Goal: Transaction & Acquisition: Purchase product/service

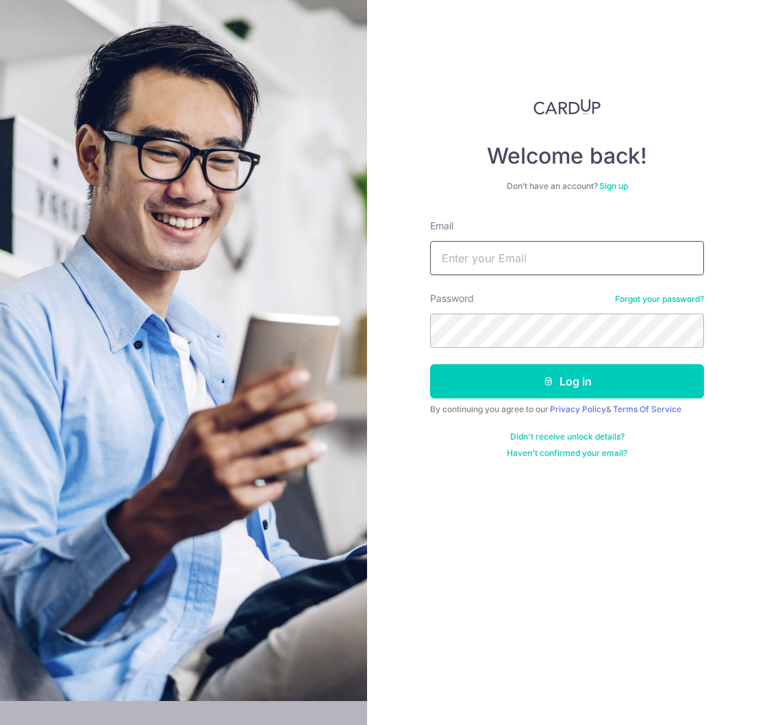
type input "[EMAIL_ADDRESS][DOMAIN_NAME]"
click at [540, 260] on input "[EMAIL_ADDRESS][DOMAIN_NAME]" at bounding box center [567, 258] width 274 height 34
click at [608, 210] on div "Welcome back! Don’t have an account? Sign up Email [EMAIL_ADDRESS][DOMAIN_NAME]…" at bounding box center [567, 279] width 274 height 360
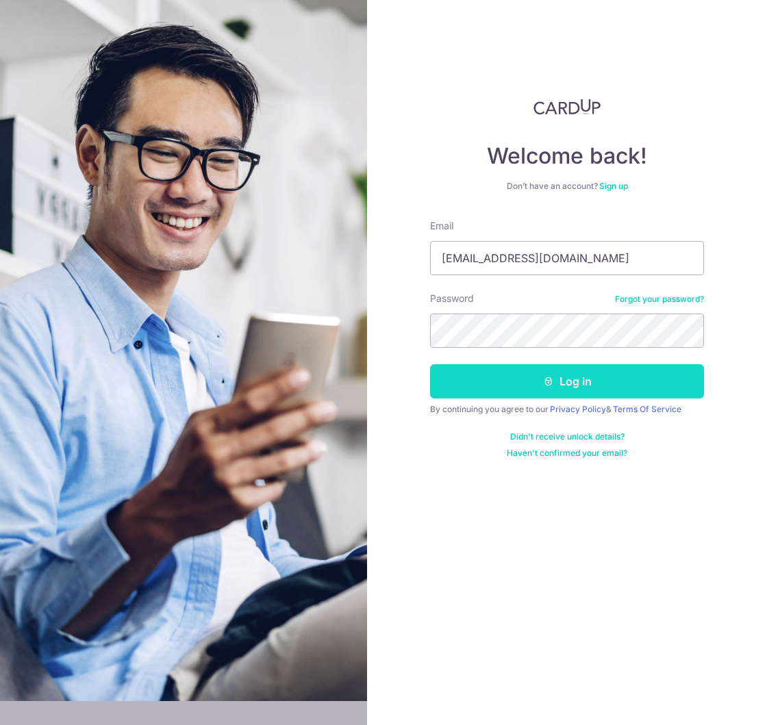
click at [577, 383] on button "Log in" at bounding box center [567, 381] width 274 height 34
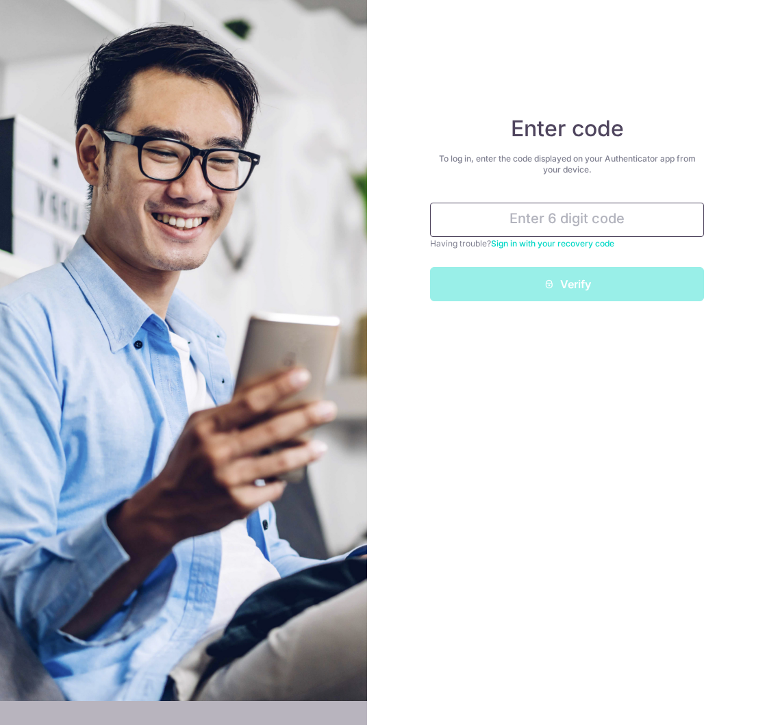
click at [608, 218] on input "text" at bounding box center [567, 220] width 274 height 34
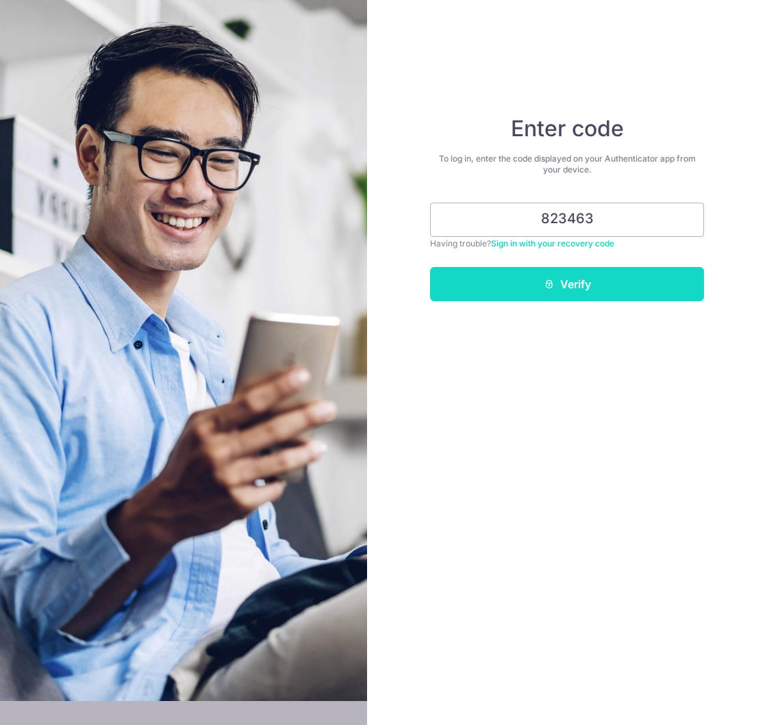
type input "823463"
click at [549, 276] on button "Verify" at bounding box center [567, 284] width 274 height 34
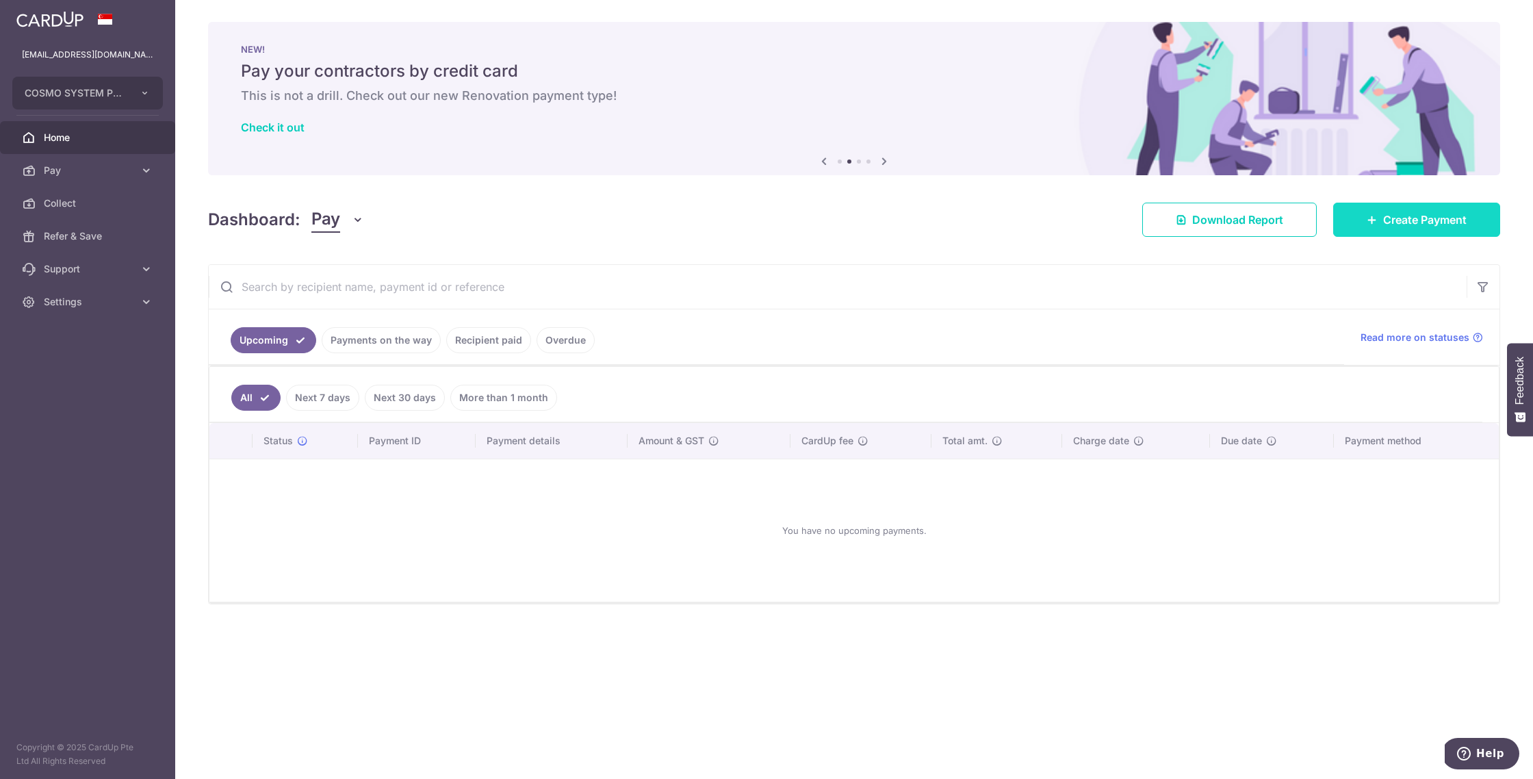
click at [766, 223] on span "Create Payment" at bounding box center [1424, 219] width 83 height 16
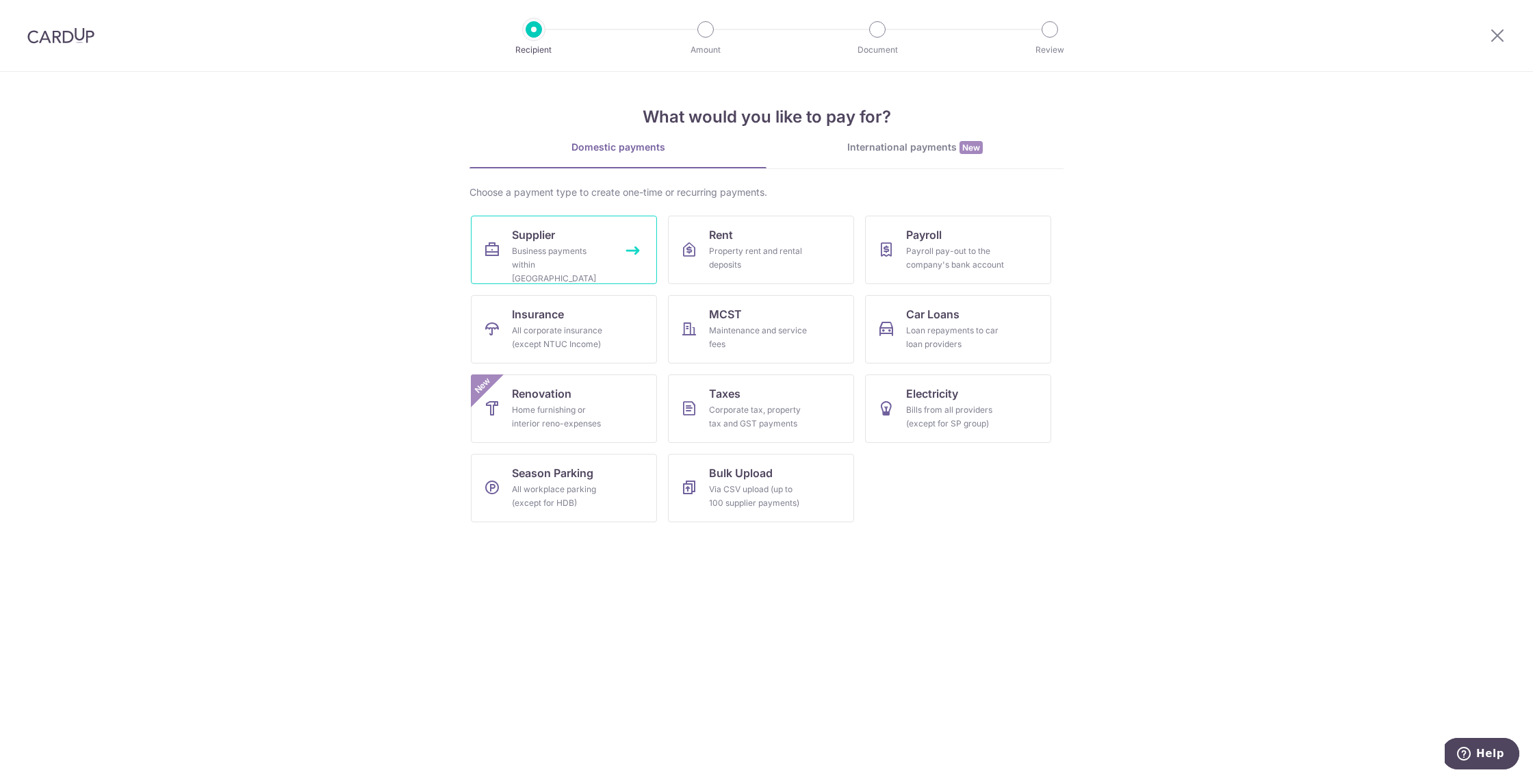
click at [584, 249] on div "Business payments within Singapore" at bounding box center [561, 264] width 99 height 41
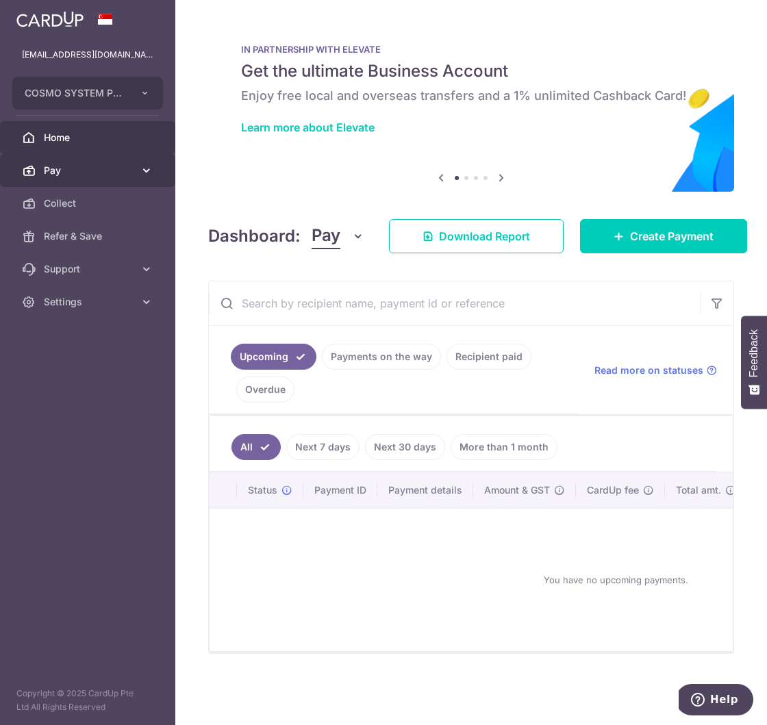
click at [110, 168] on span "Pay" at bounding box center [89, 171] width 90 height 14
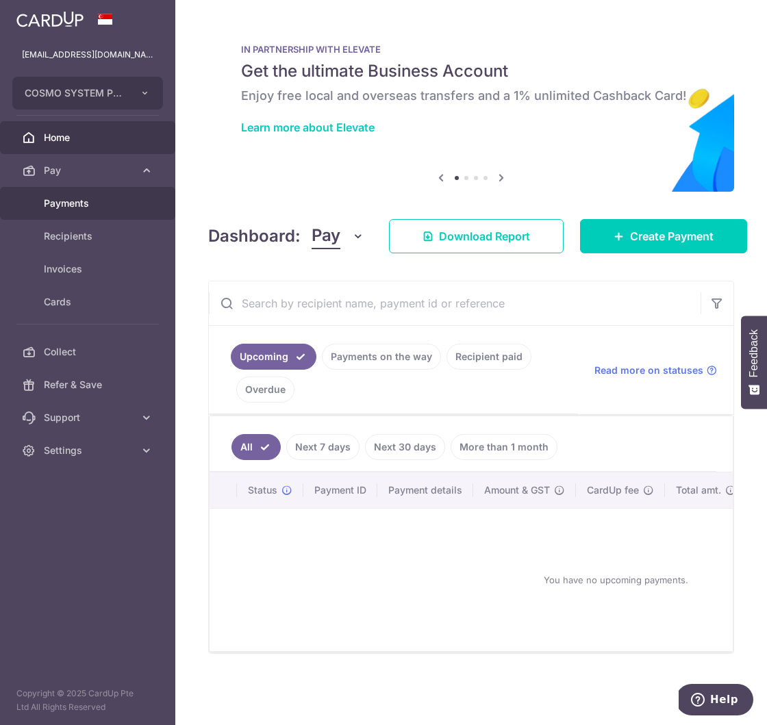
click at [103, 204] on span "Payments" at bounding box center [89, 203] width 90 height 14
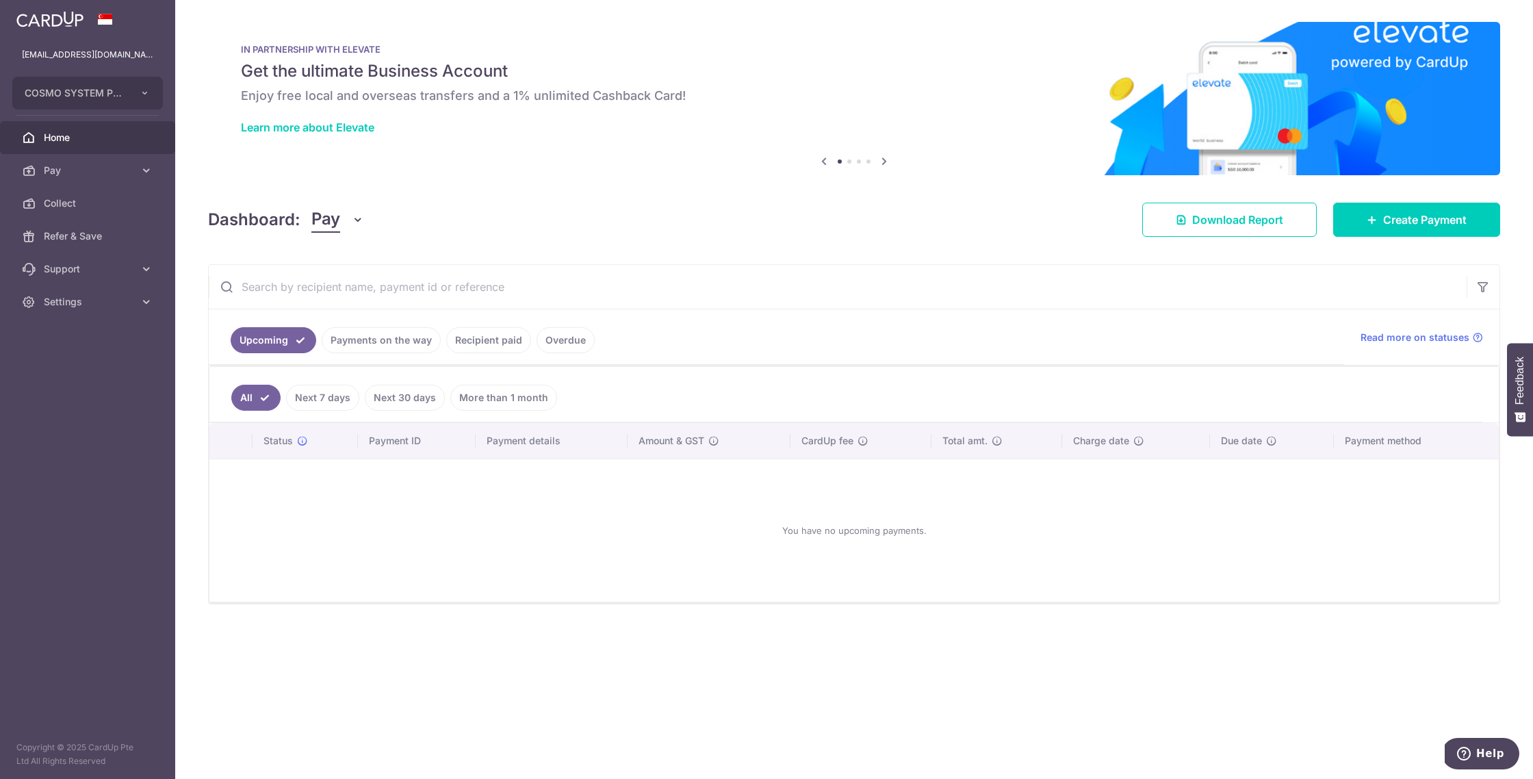
click at [497, 346] on link "Recipient paid" at bounding box center [488, 340] width 85 height 26
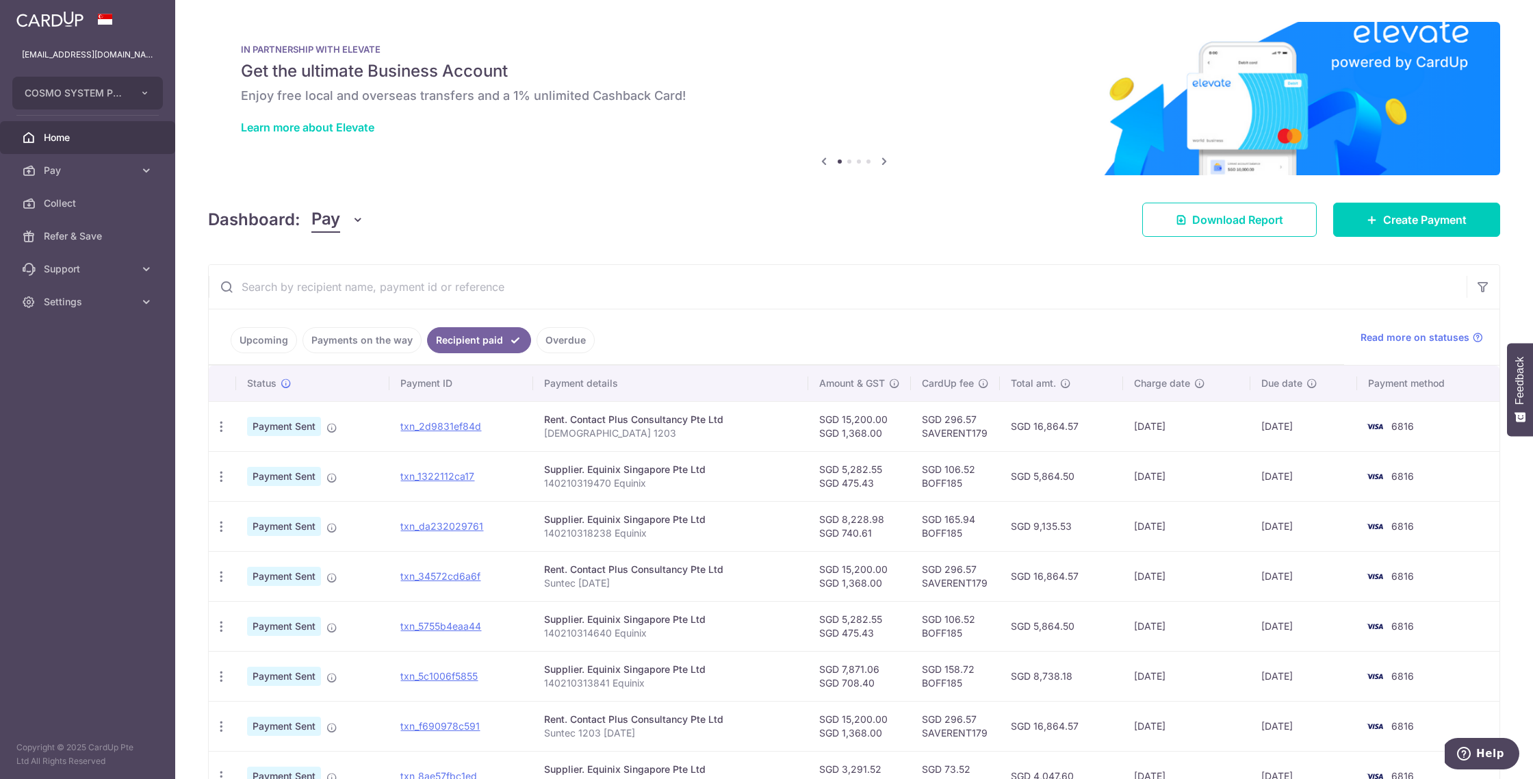
click at [766, 485] on td "SGD 106.52 BOFF185" at bounding box center [955, 476] width 89 height 50
copy td "BOFF185"
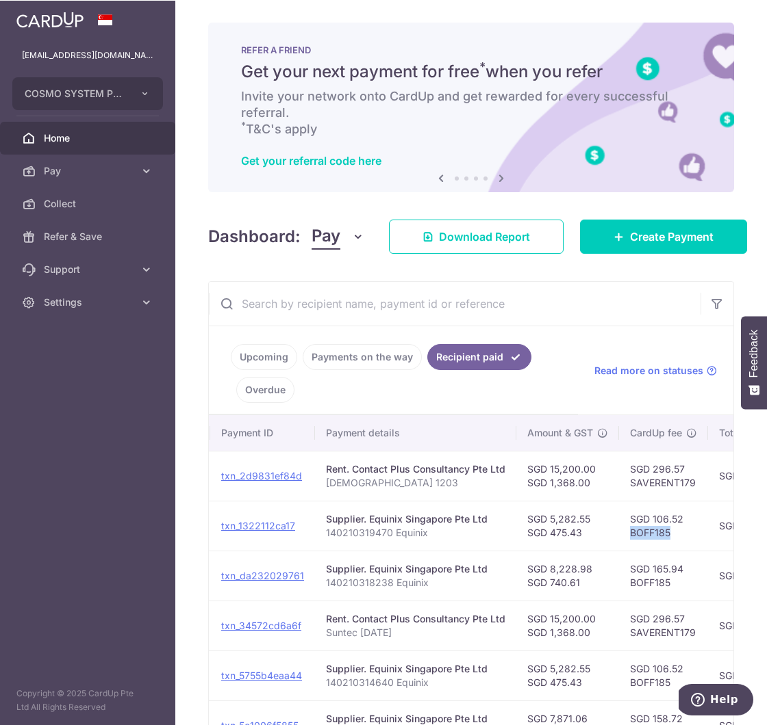
scroll to position [0, 161]
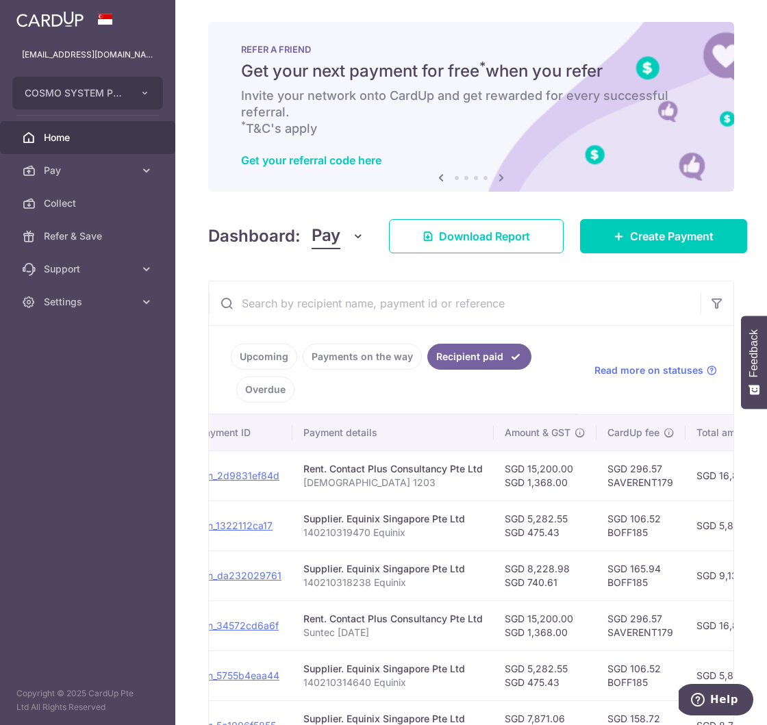
click at [616, 533] on td "SGD 106.52 BOFF185" at bounding box center [640, 525] width 89 height 50
copy td "BOFF185"
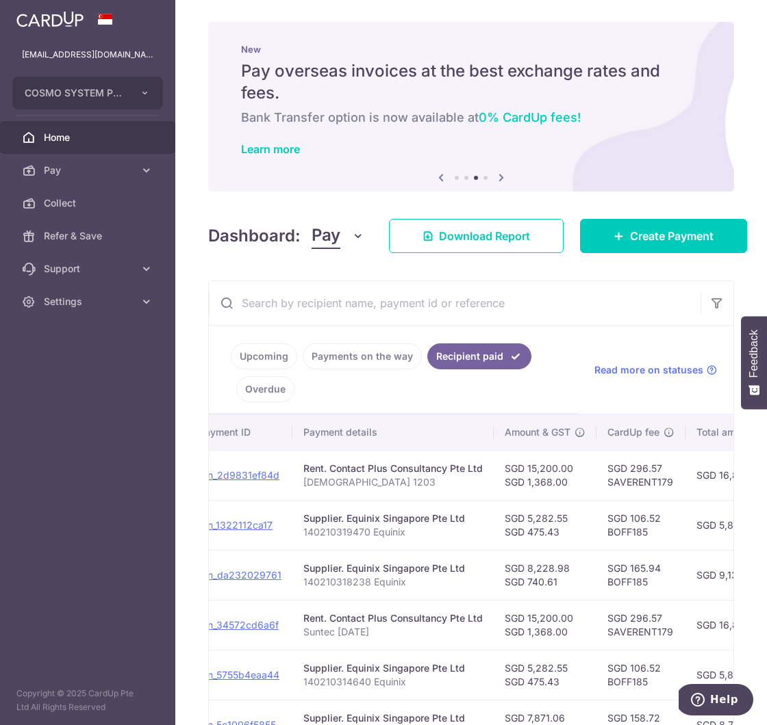
click at [629, 541] on td "SGD 106.52 BOFF185" at bounding box center [640, 525] width 89 height 50
click at [626, 532] on td "SGD 106.52 BOFF185" at bounding box center [640, 525] width 89 height 50
copy td "BOFF185"
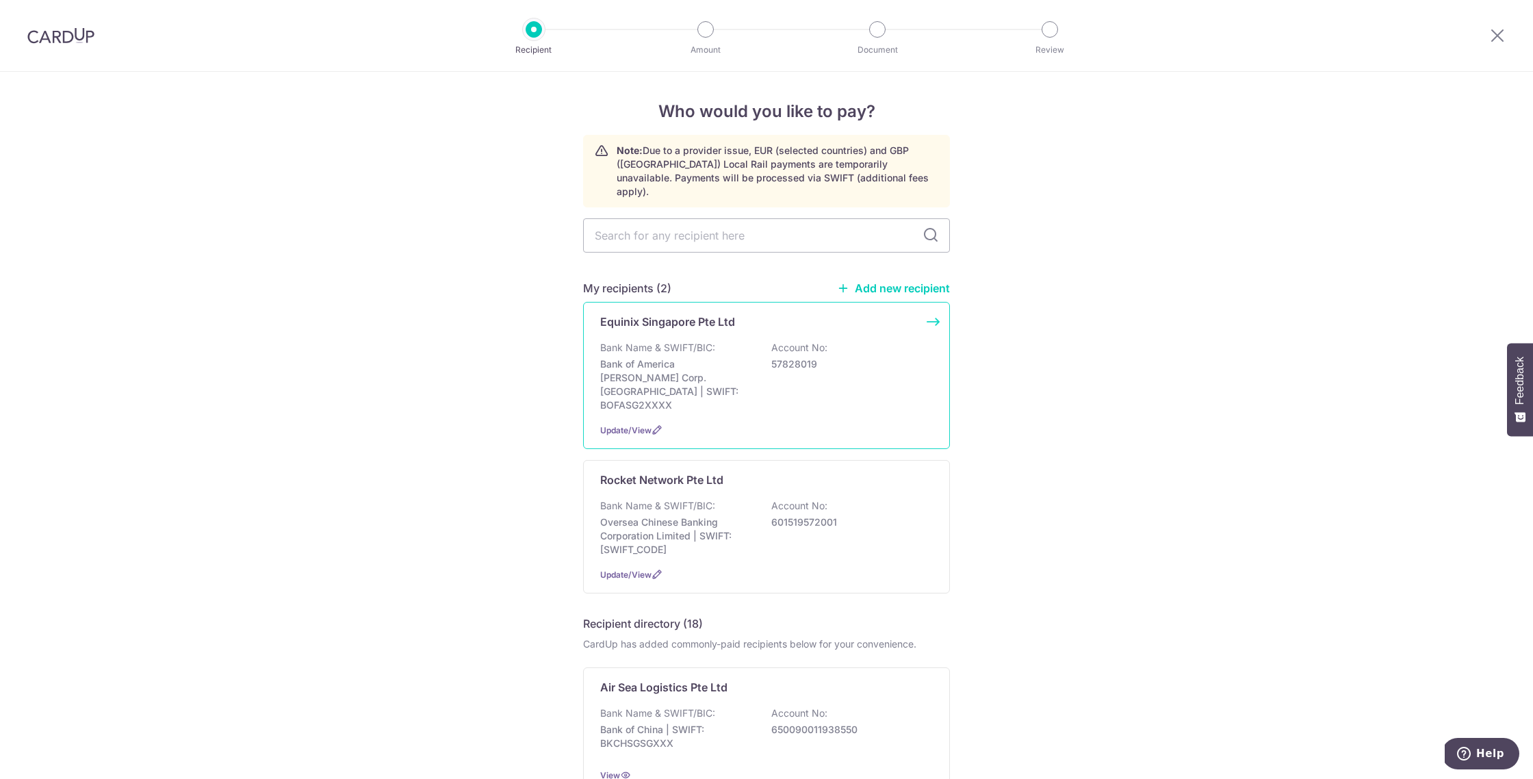
click at [932, 309] on div "Equinix Singapore Pte Ltd Bank Name & SWIFT/BIC: Bank of America Merrill Corp. …" at bounding box center [766, 375] width 367 height 147
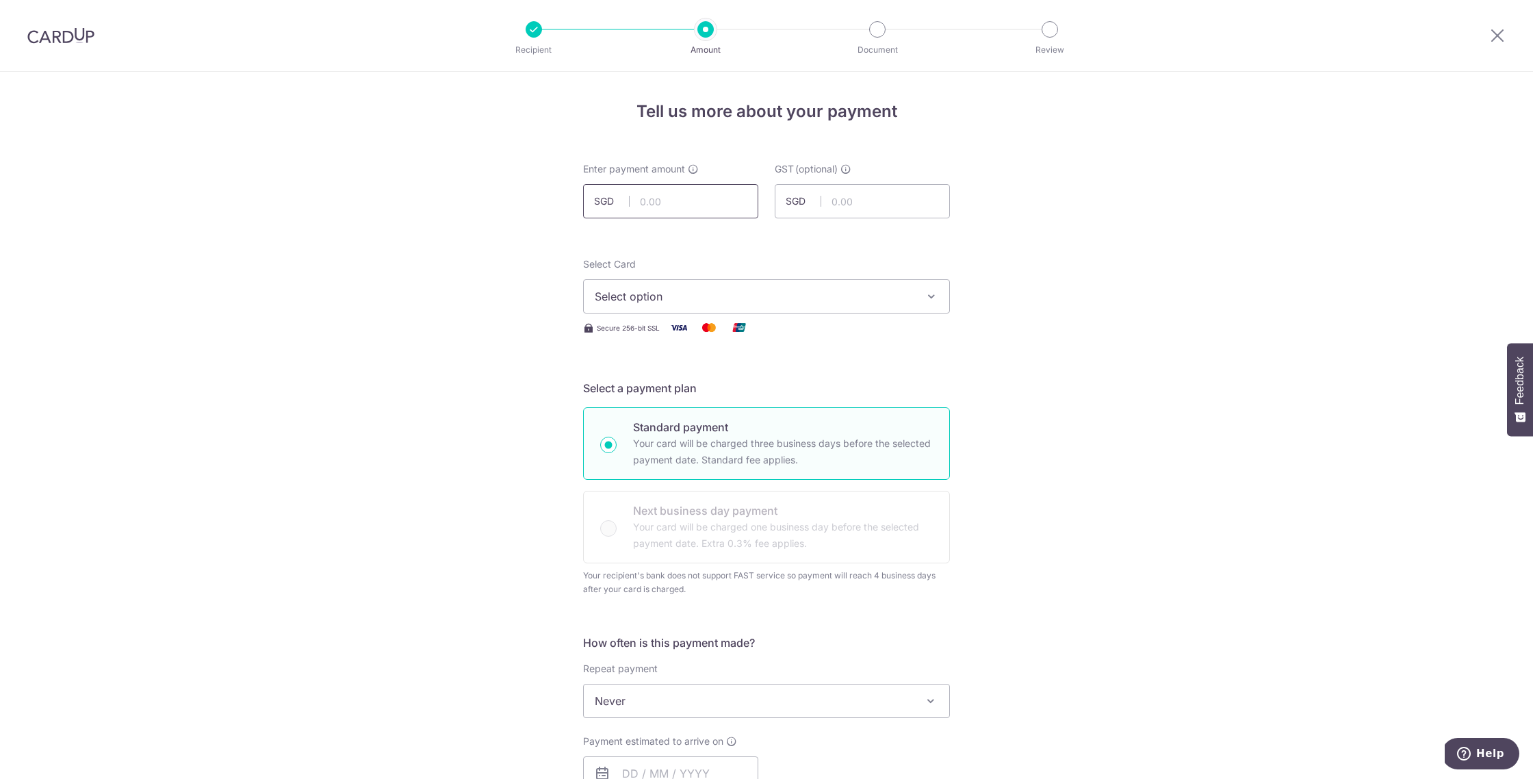
click at [684, 203] on input "text" at bounding box center [670, 201] width 175 height 34
click at [1084, 279] on div "Tell us more about your payment Enter payment amount SGD 8,525.05 8525.05 GST (…" at bounding box center [766, 753] width 1533 height 1363
click at [724, 298] on span "Select option" at bounding box center [754, 296] width 319 height 16
click at [696, 388] on span "**** 6816" at bounding box center [767, 394] width 344 height 16
drag, startPoint x: 697, startPoint y: 198, endPoint x: 613, endPoint y: 198, distance: 84.2
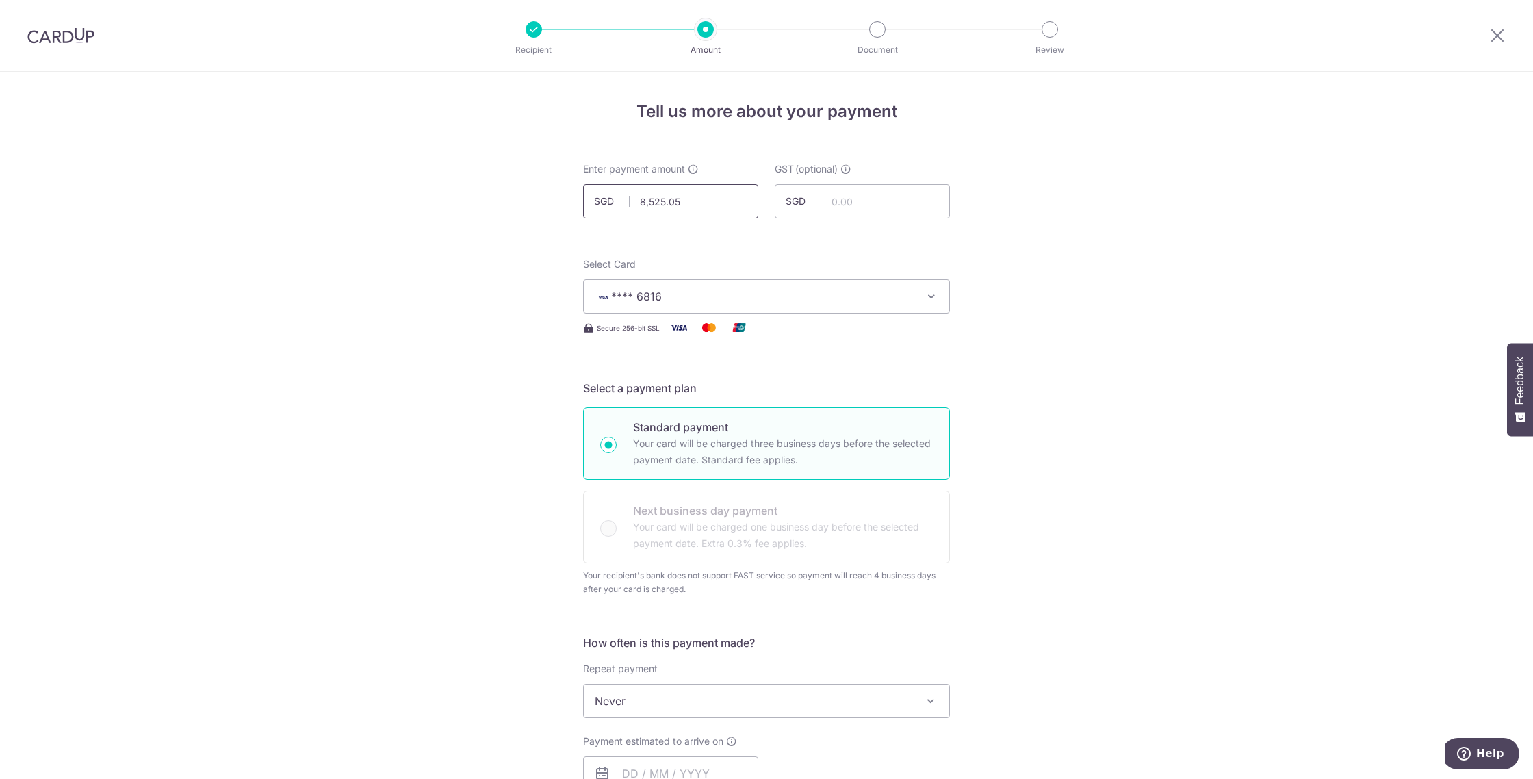
click at [613, 198] on div "SGD 8,525.05 8525.05" at bounding box center [670, 201] width 175 height 34
click at [1101, 454] on div "Tell us more about your payment Enter payment amount SGD 8,525.05 8525.05 GST (…" at bounding box center [766, 753] width 1533 height 1363
type input "8,525.05"
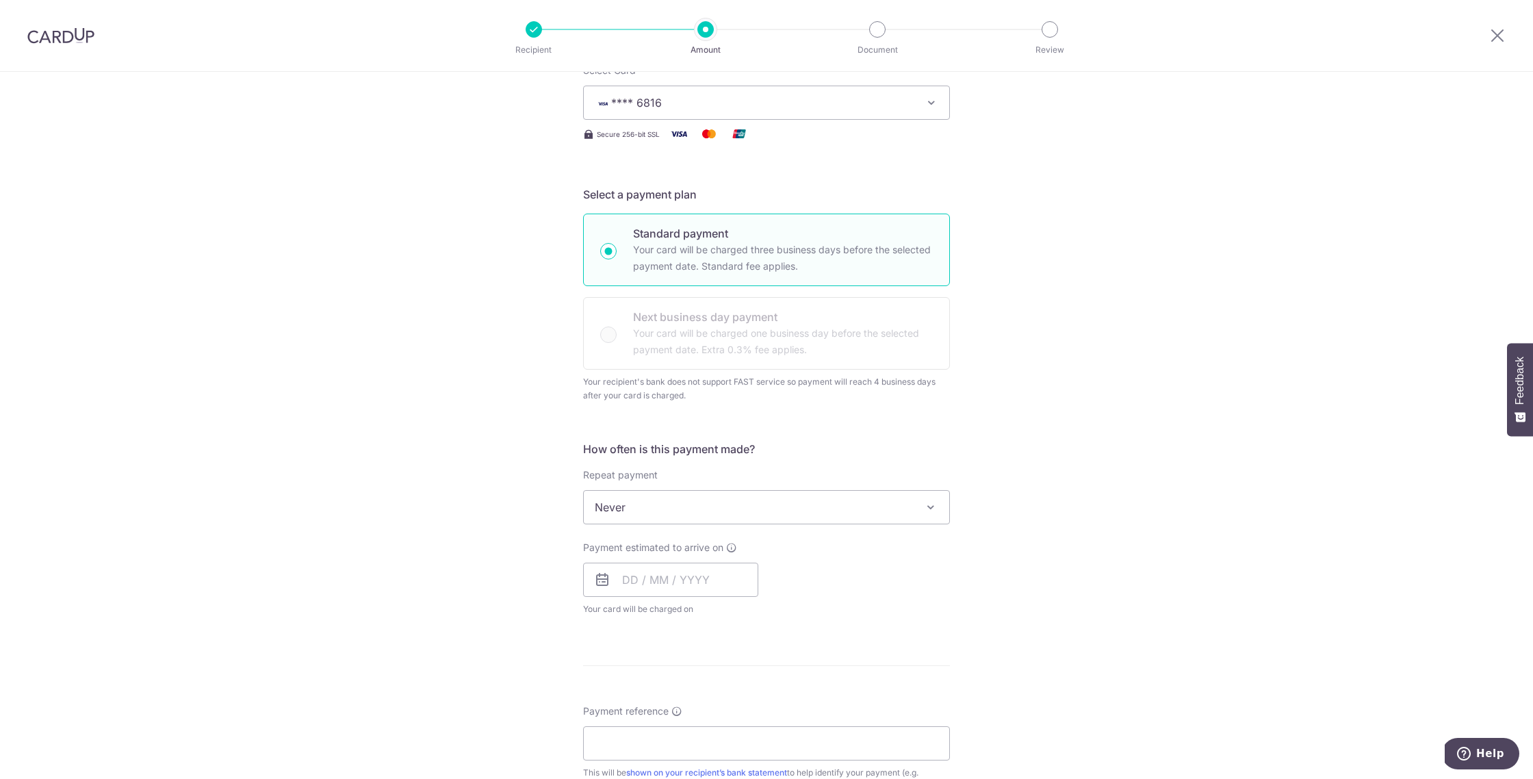
scroll to position [199, 0]
click at [920, 506] on span "Never" at bounding box center [766, 501] width 365 height 33
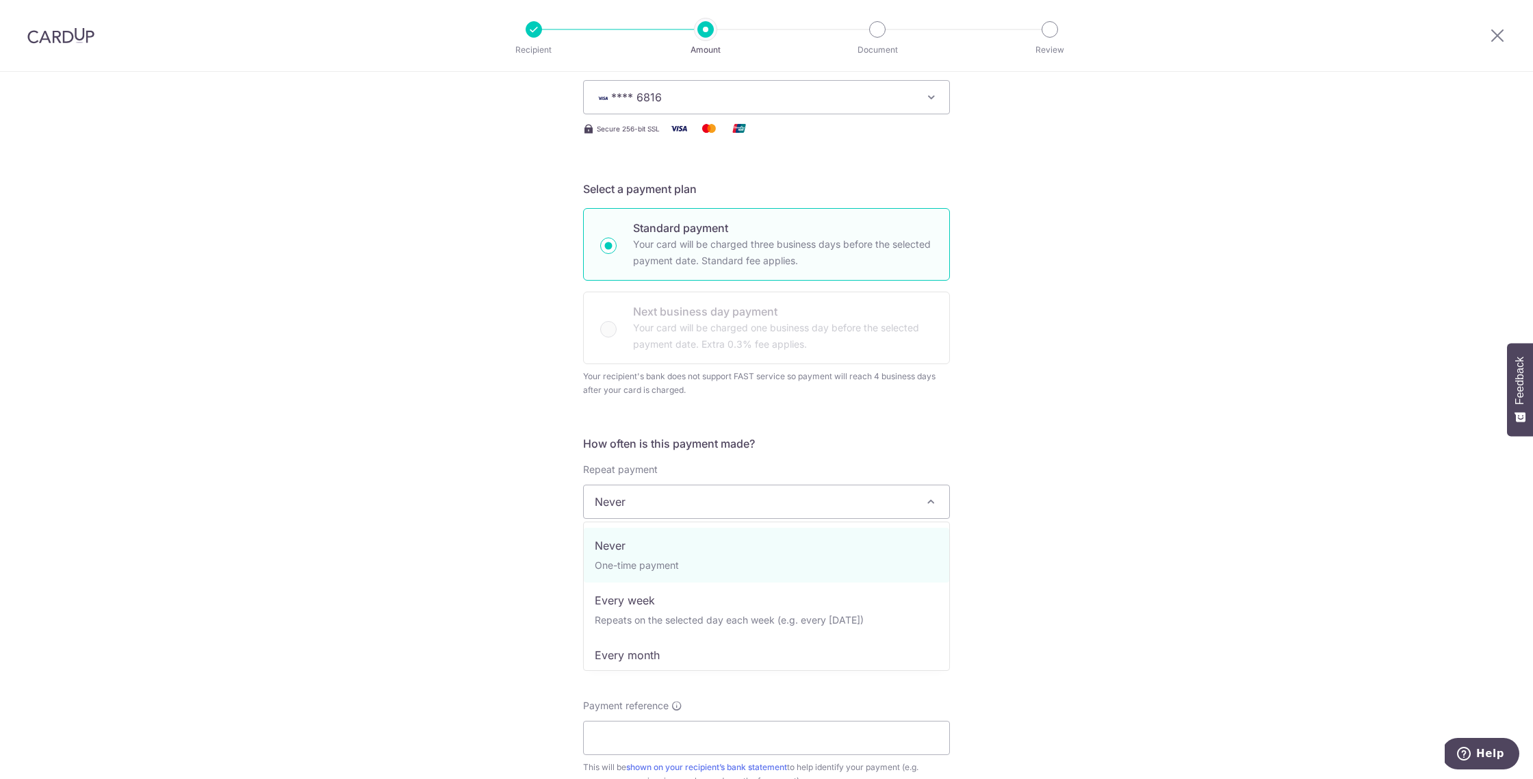
click at [1144, 538] on div "Tell us more about your payment Enter payment amount SGD 8,525.05 8525.05 GST (…" at bounding box center [766, 554] width 1533 height 1363
click at [644, 578] on input "text" at bounding box center [670, 574] width 175 height 34
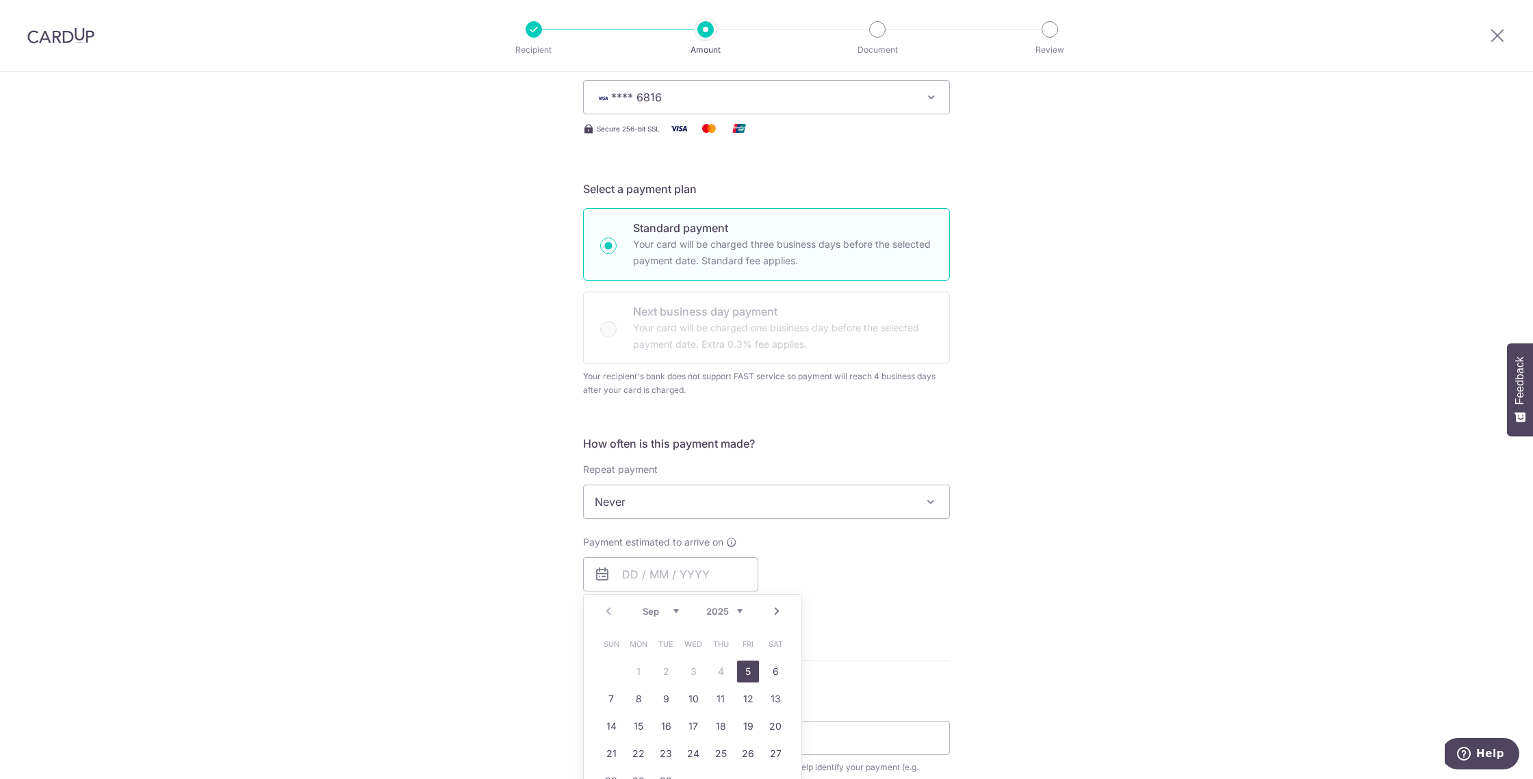
click at [745, 668] on link "5" at bounding box center [748, 671] width 22 height 22
type input "05/09/2025"
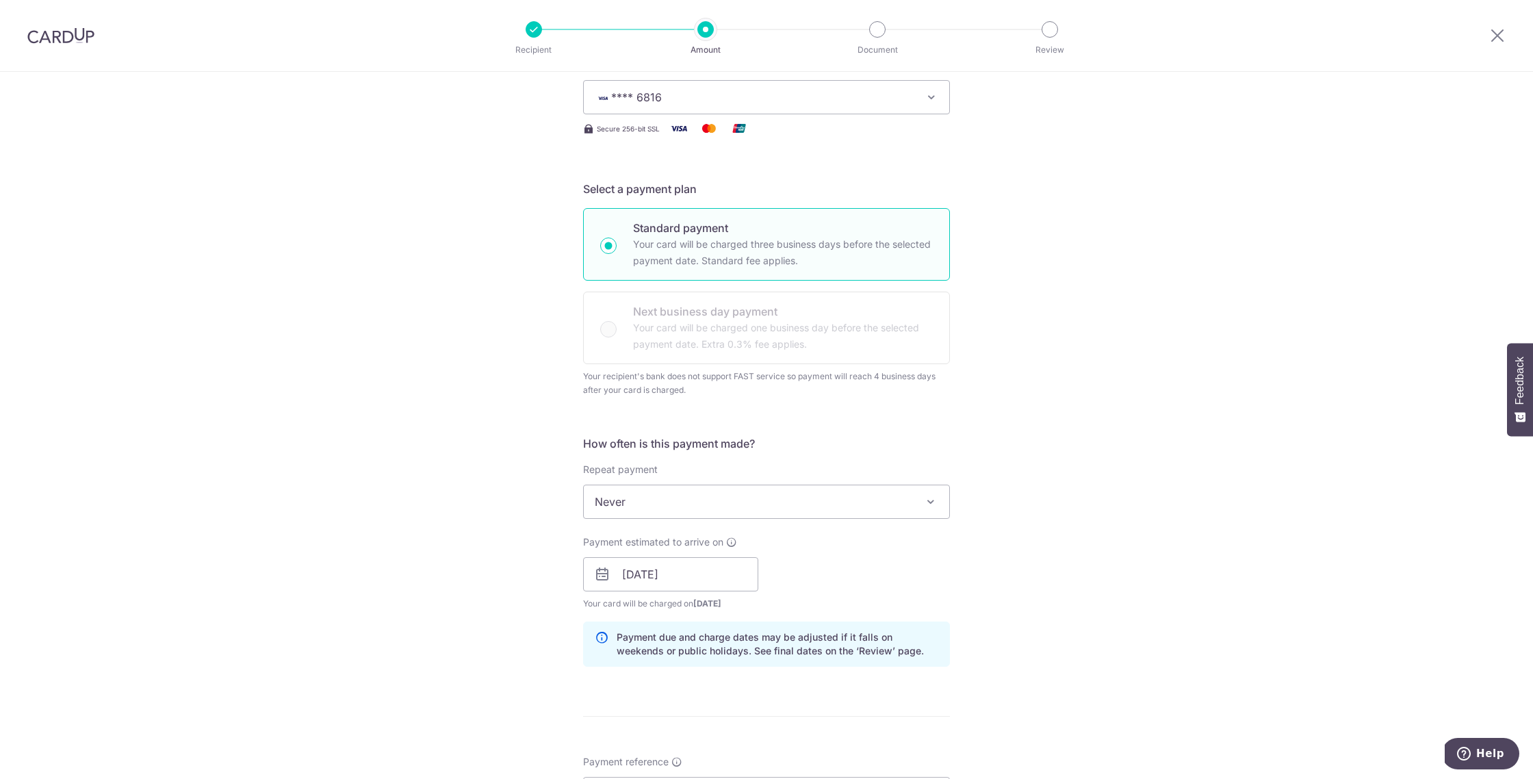
click at [1216, 569] on div "Tell us more about your payment Enter payment amount SGD 8,525.05 8525.05 GST (…" at bounding box center [766, 582] width 1533 height 1419
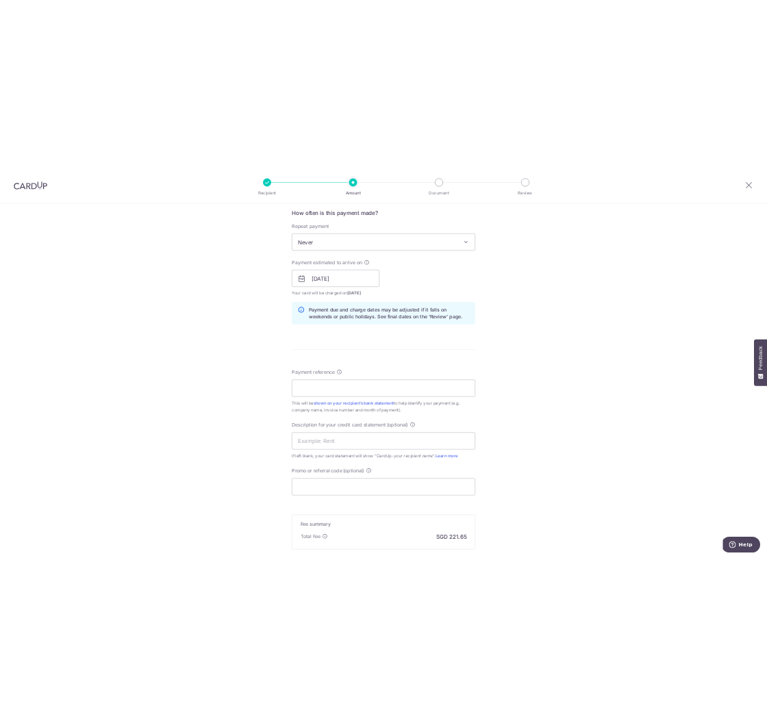
scroll to position [605, 0]
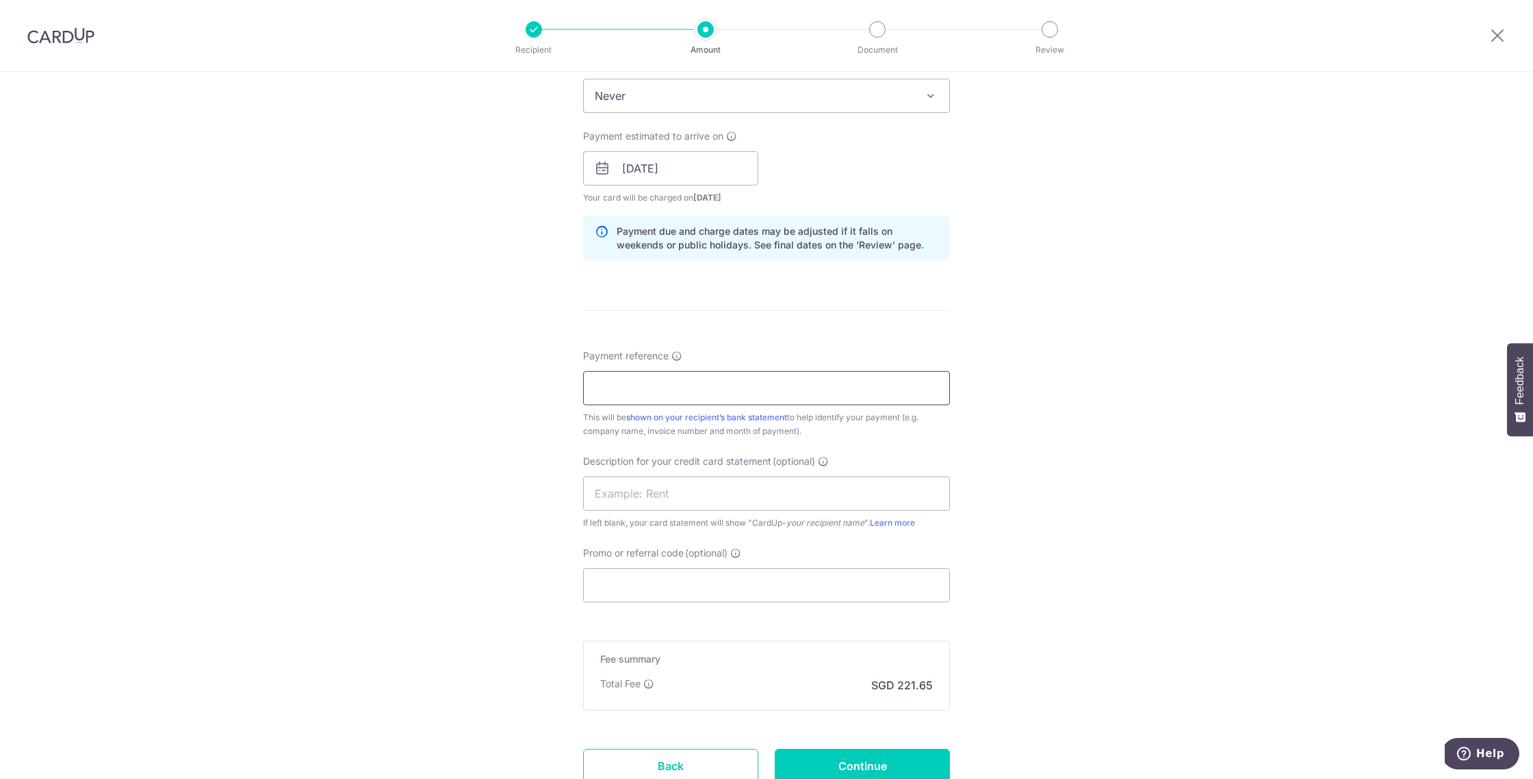
click at [840, 372] on input "Payment reference" at bounding box center [766, 388] width 367 height 34
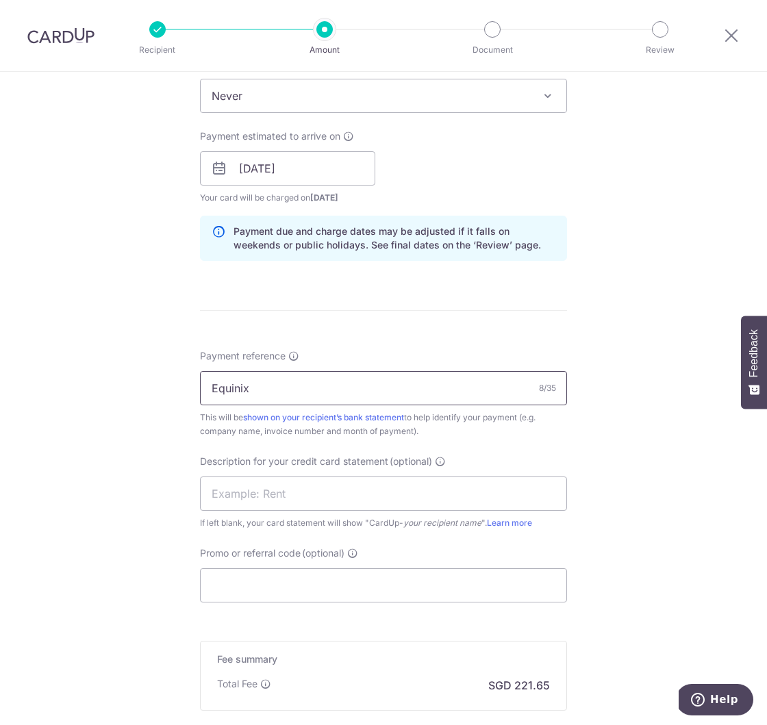
paste input "140210321197"
type input "Equinix 140210321197"
click at [385, 494] on input "text" at bounding box center [383, 493] width 367 height 34
paste input "1402103"
type input "Equinix"
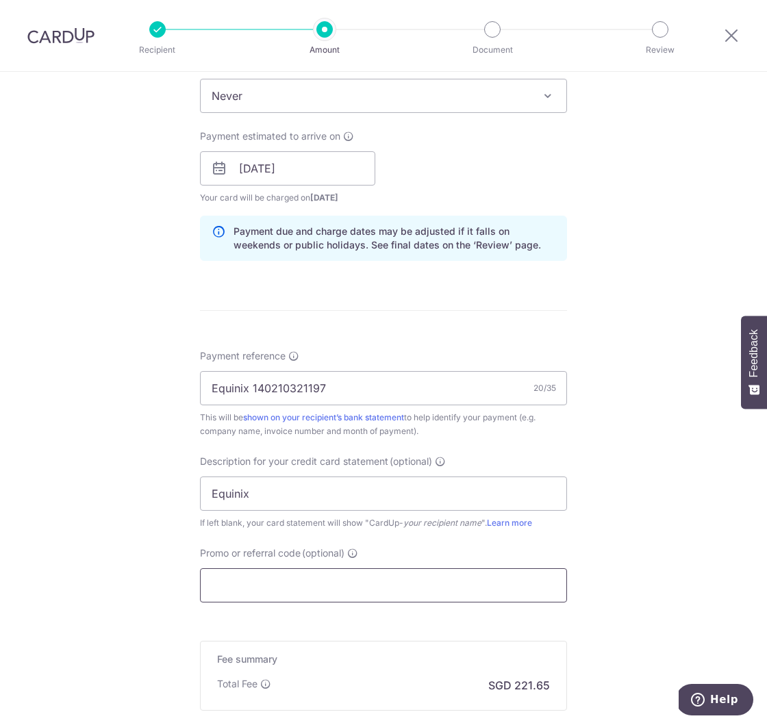
click at [240, 589] on input "Promo or referral code (optional)" at bounding box center [383, 585] width 367 height 34
click at [249, 580] on input "Promo or referral code (optional)" at bounding box center [383, 585] width 367 height 34
paste input "BOFF185"
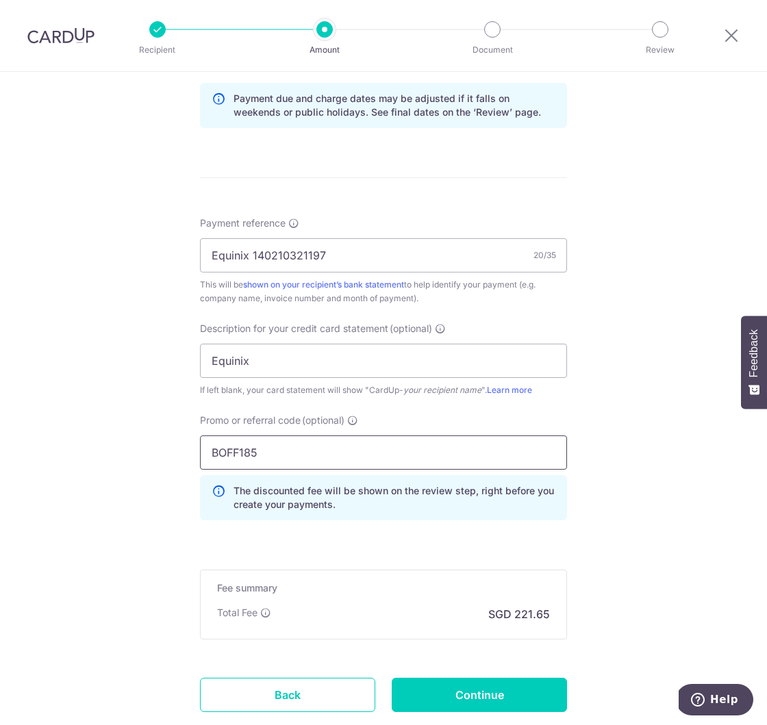
scroll to position [827, 0]
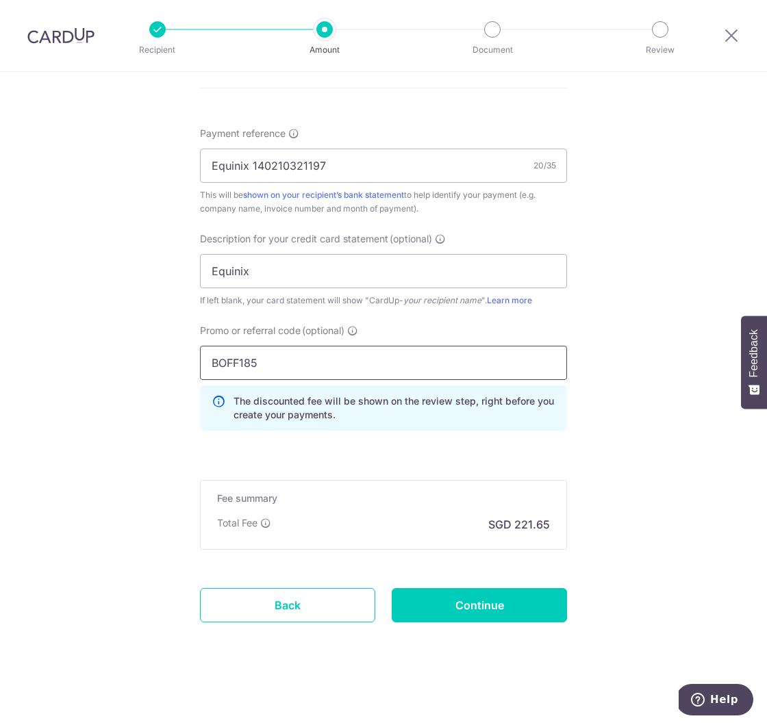
type input "BOFF185"
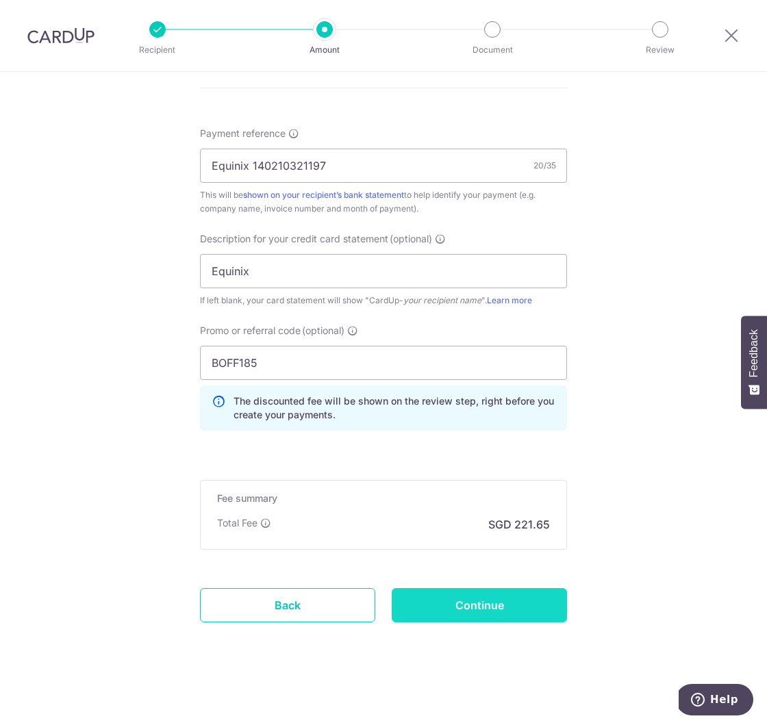
click at [526, 596] on input "Continue" at bounding box center [478, 605] width 175 height 34
type input "Create Schedule"
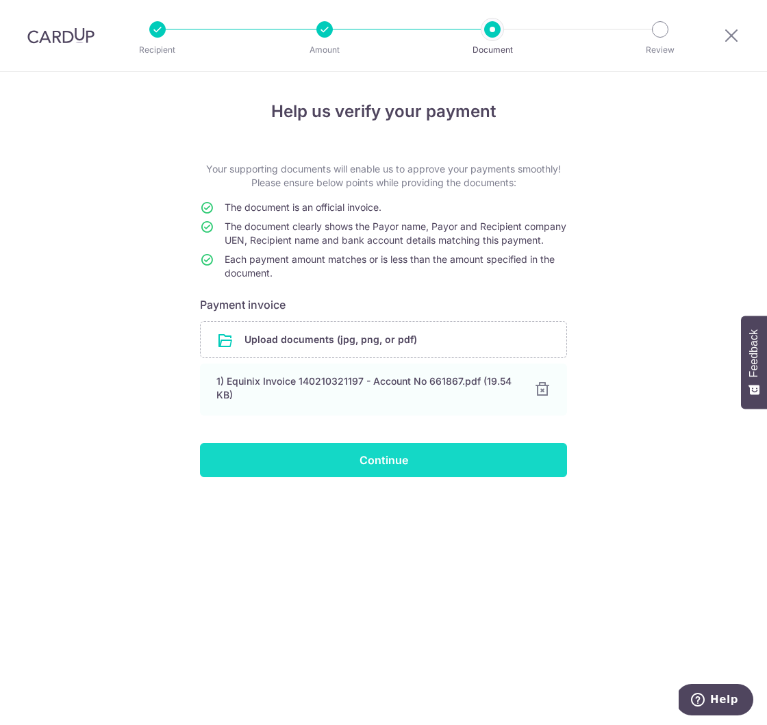
click at [468, 477] on input "Continue" at bounding box center [383, 460] width 367 height 34
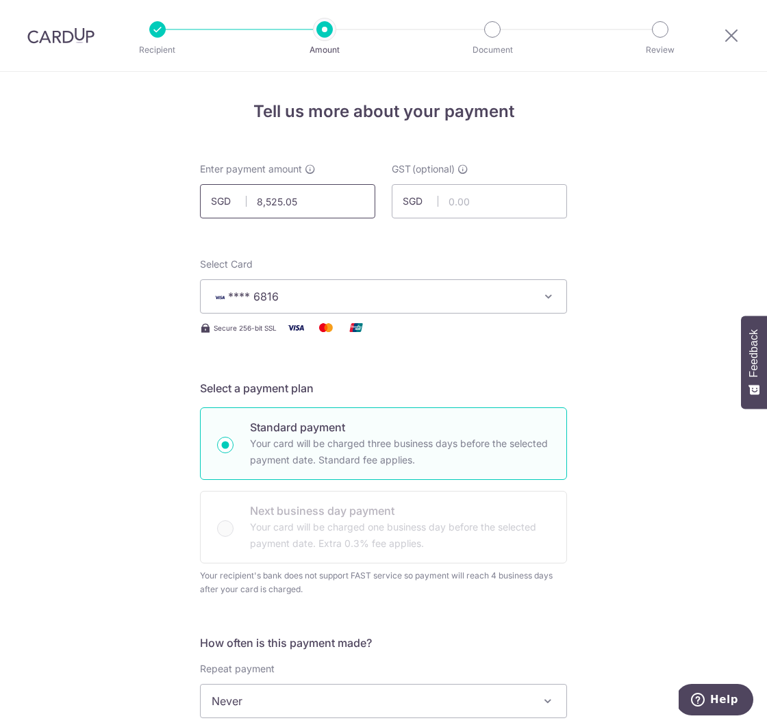
click at [292, 198] on input "8,525.05" at bounding box center [287, 201] width 175 height 34
click at [472, 196] on input "text" at bounding box center [478, 201] width 175 height 34
type input "8,525.05"
click at [276, 203] on input "8,525.05" at bounding box center [287, 201] width 175 height 34
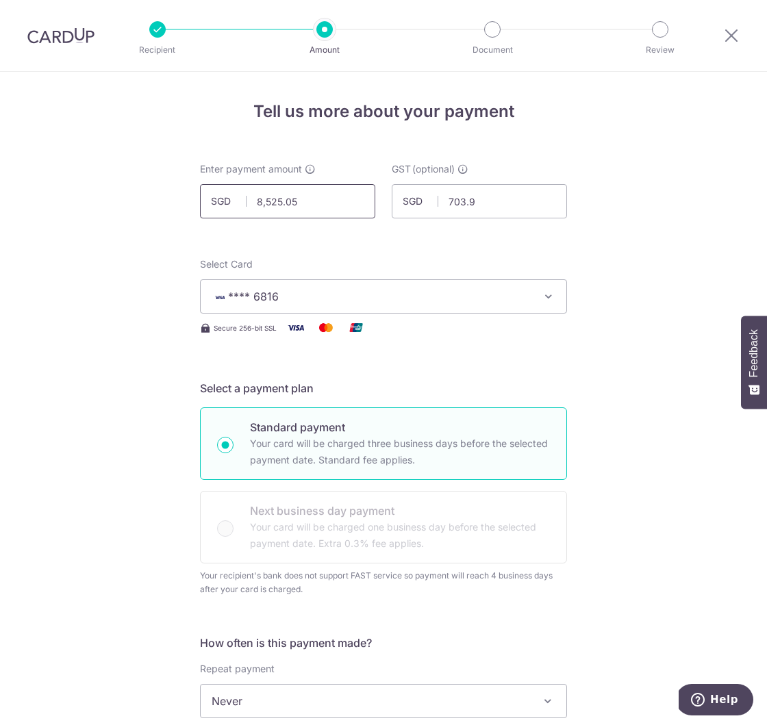
type input "703.90"
click at [276, 203] on input "8,525.05" at bounding box center [287, 201] width 175 height 34
type input "7,821.15"
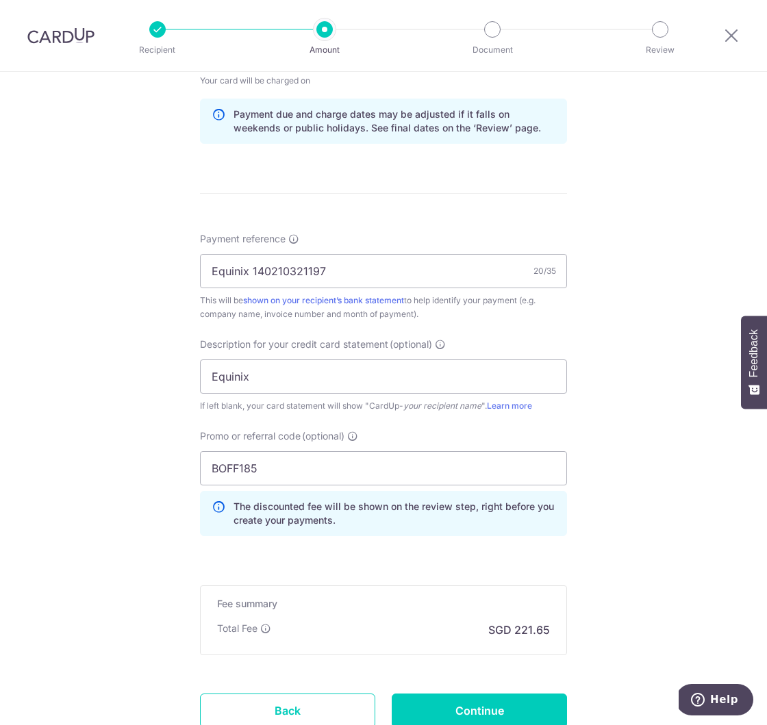
scroll to position [816, 0]
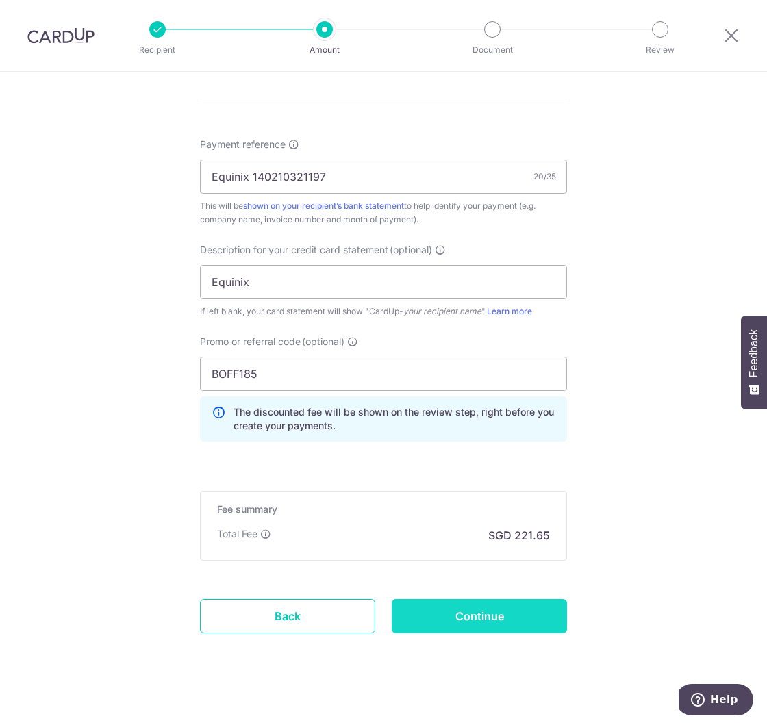
click at [512, 616] on input "Continue" at bounding box center [478, 616] width 175 height 34
type input "Update Schedule"
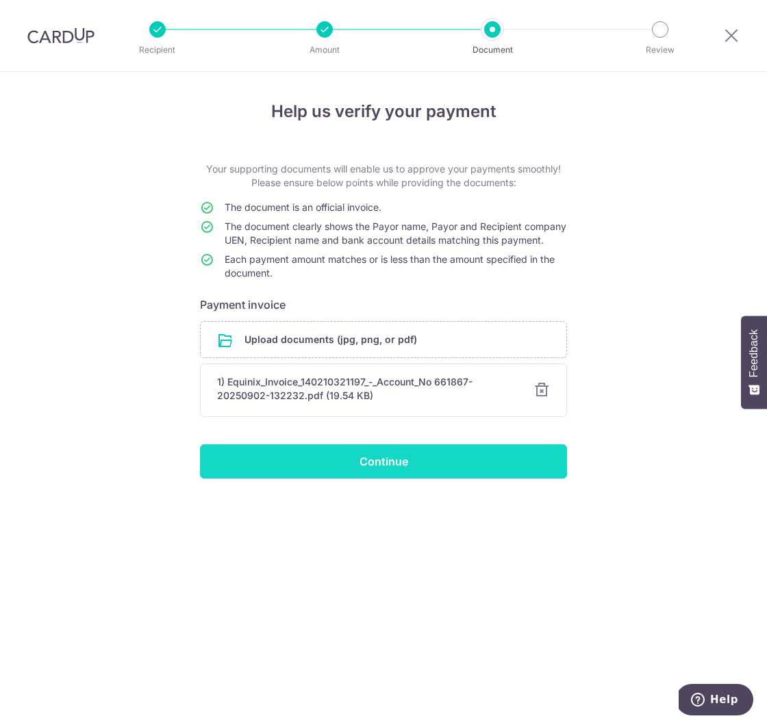
click at [489, 478] on input "Continue" at bounding box center [383, 461] width 367 height 34
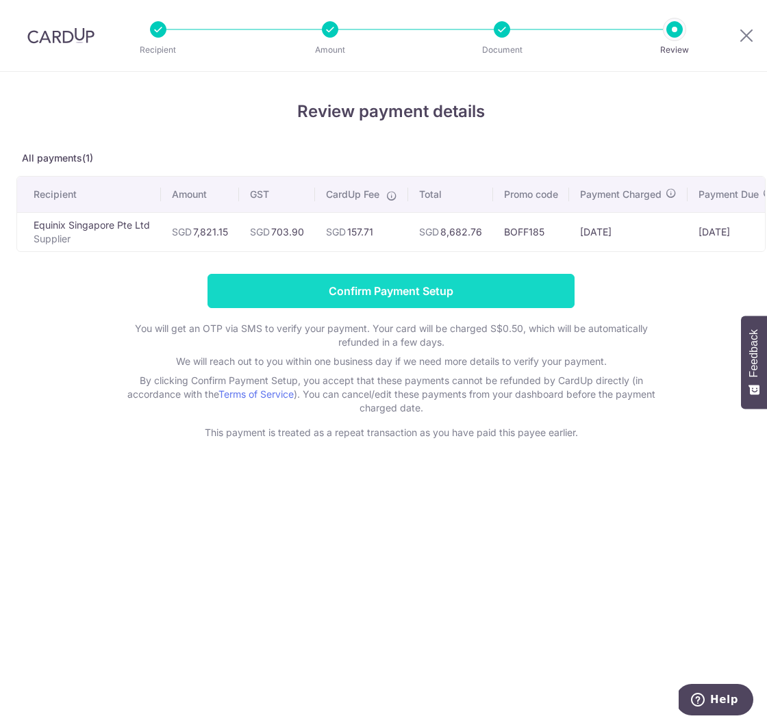
click at [441, 286] on input "Confirm Payment Setup" at bounding box center [390, 291] width 367 height 34
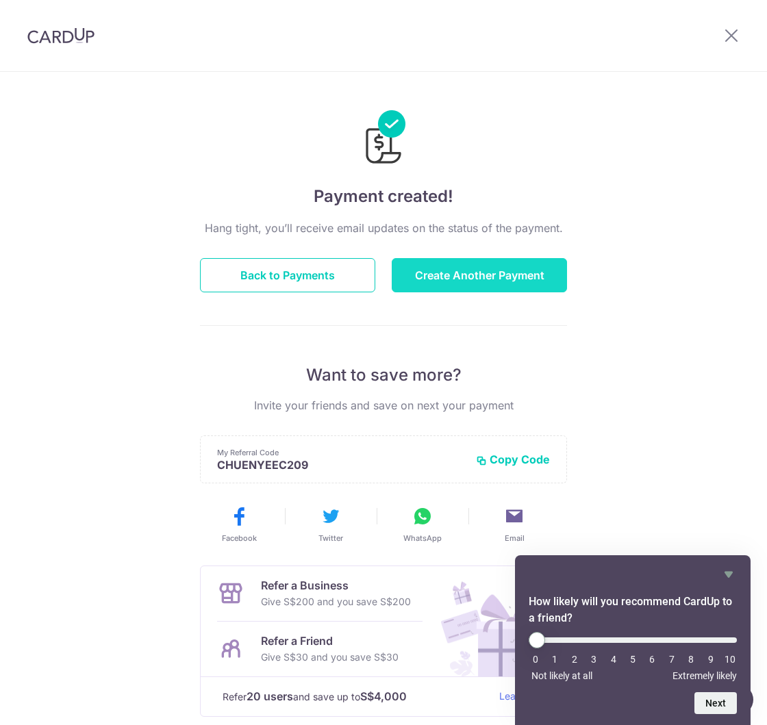
click at [524, 274] on button "Create Another Payment" at bounding box center [478, 275] width 175 height 34
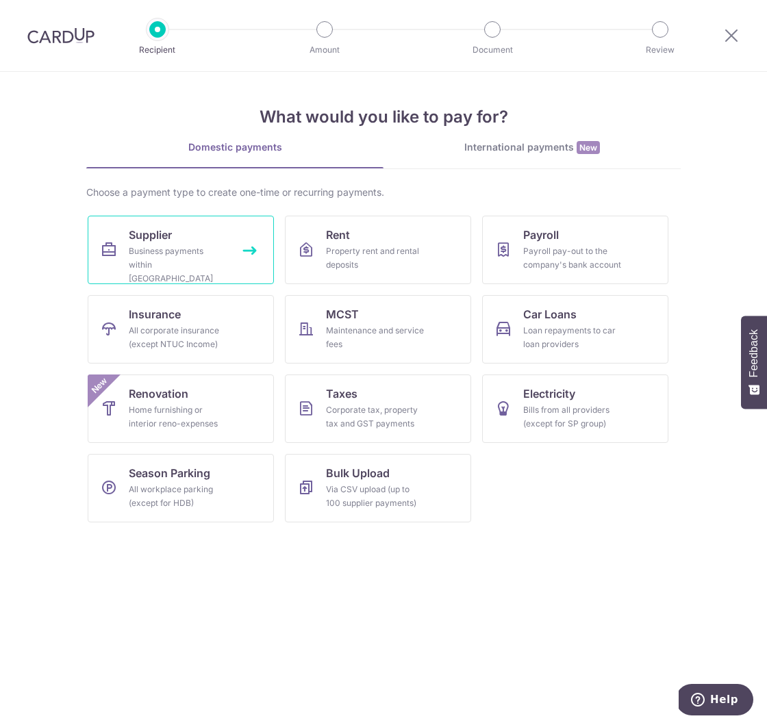
click at [153, 224] on link "Supplier Business payments within [GEOGRAPHIC_DATA]" at bounding box center [181, 250] width 186 height 68
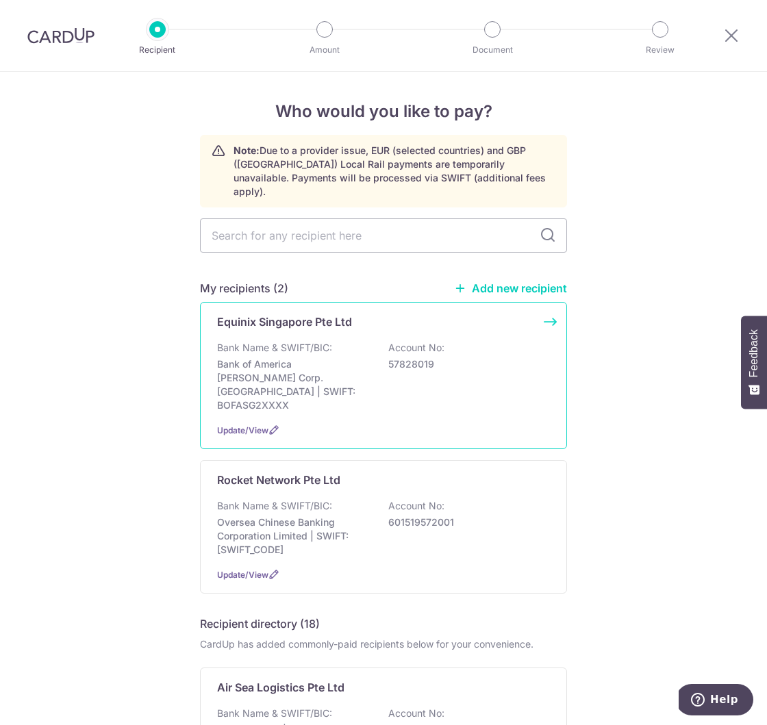
click at [554, 305] on div "Equinix Singapore Pte Ltd Bank Name & SWIFT/BIC: Bank of America Merrill Corp. …" at bounding box center [383, 375] width 367 height 147
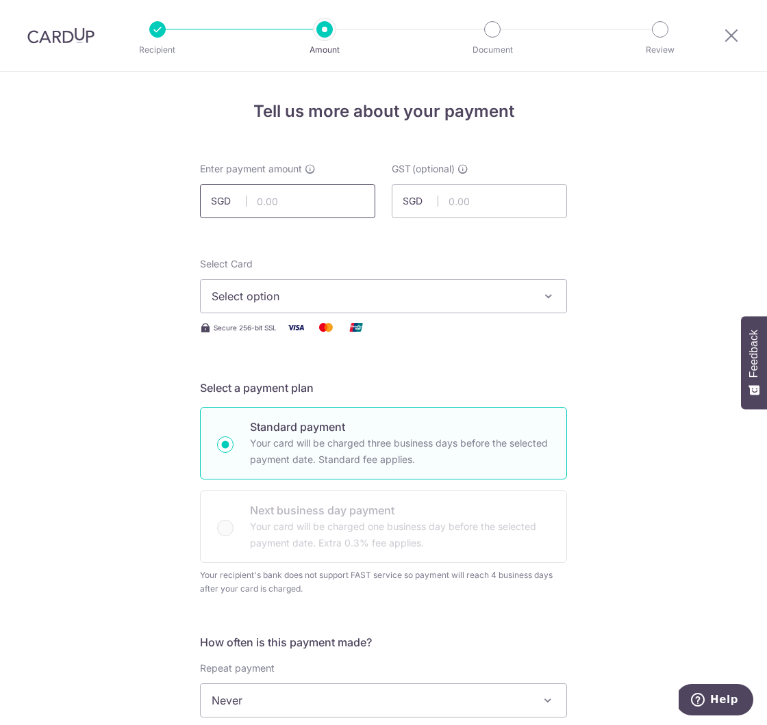
click at [283, 202] on input "text" at bounding box center [287, 201] width 175 height 34
type input "5,259.46"
click at [489, 211] on input "text" at bounding box center [478, 201] width 175 height 34
type input "473.35"
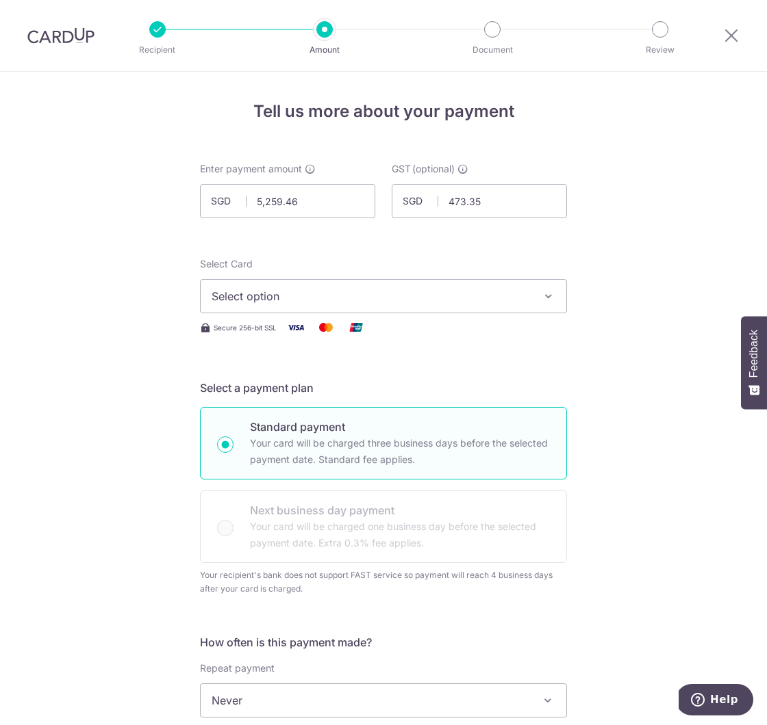
click at [430, 294] on span "Select option" at bounding box center [370, 296] width 319 height 16
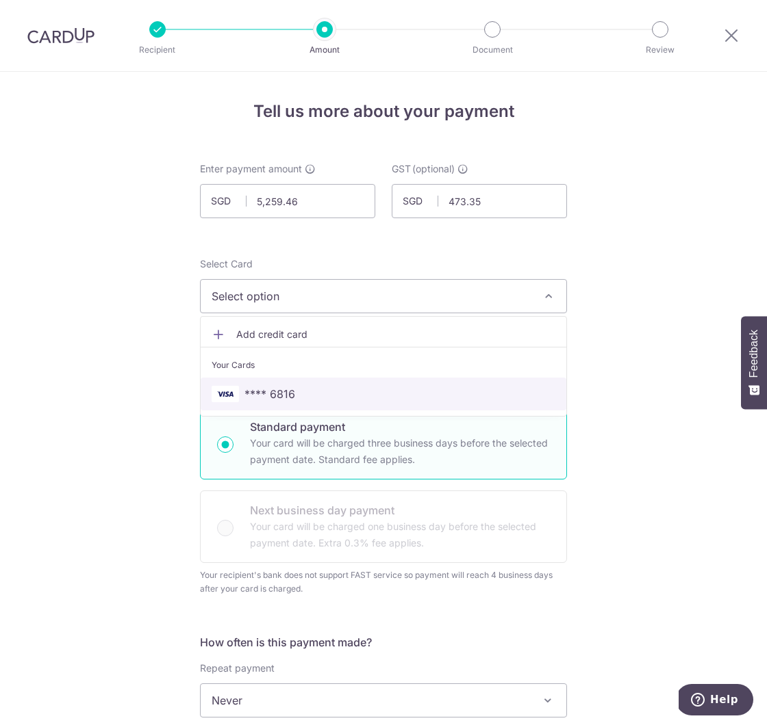
click at [335, 381] on link "**** 6816" at bounding box center [383, 394] width 365 height 33
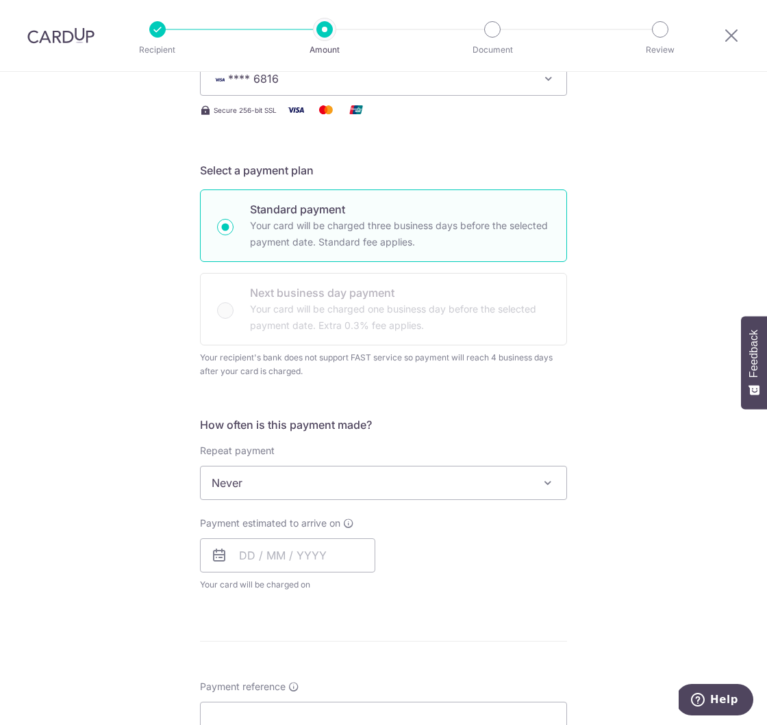
scroll to position [287, 0]
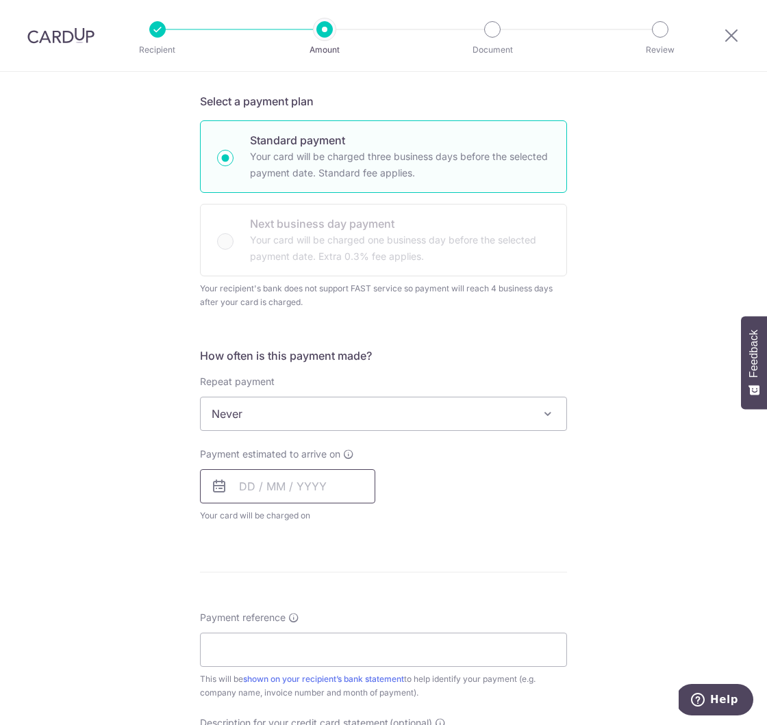
click at [294, 489] on input "text" at bounding box center [287, 487] width 175 height 34
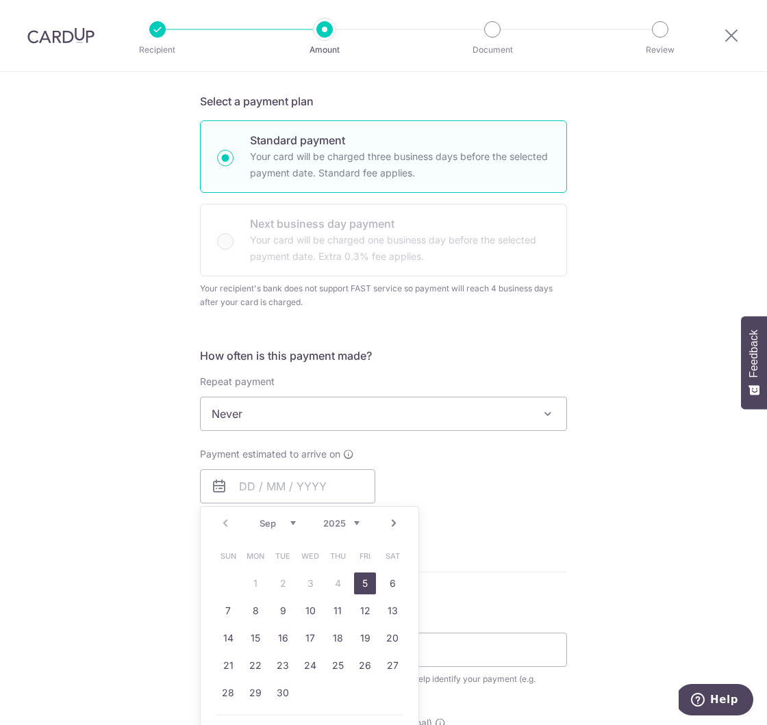
click at [361, 587] on link "5" at bounding box center [365, 584] width 22 height 22
type input "05/09/2025"
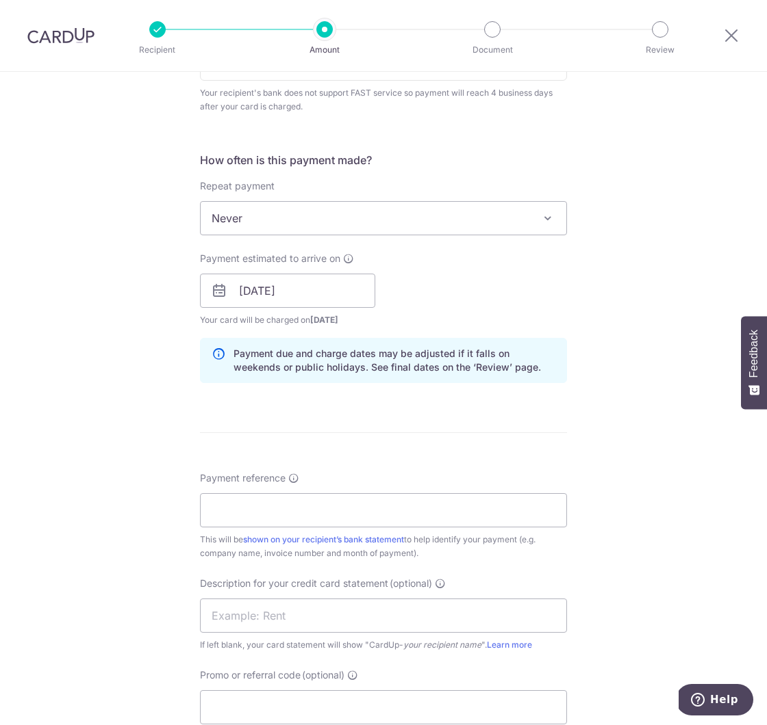
scroll to position [496, 0]
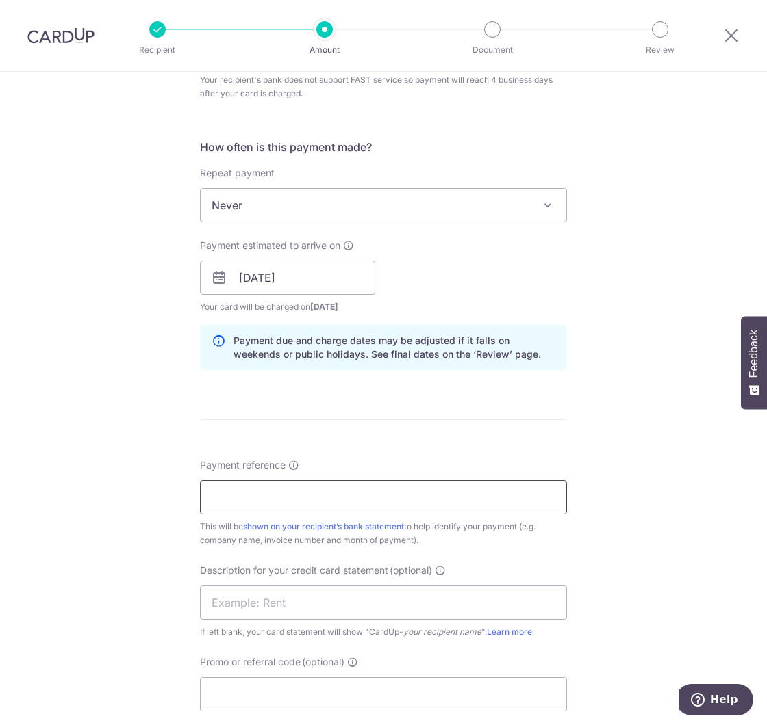
click at [314, 508] on input "Payment reference" at bounding box center [383, 497] width 367 height 34
paste input "140210322863"
type input "Equinix 140210322863"
click at [97, 517] on div "Tell us more about your payment Enter payment amount SGD 5,259.46 5259.46 GST (…" at bounding box center [383, 285] width 767 height 1419
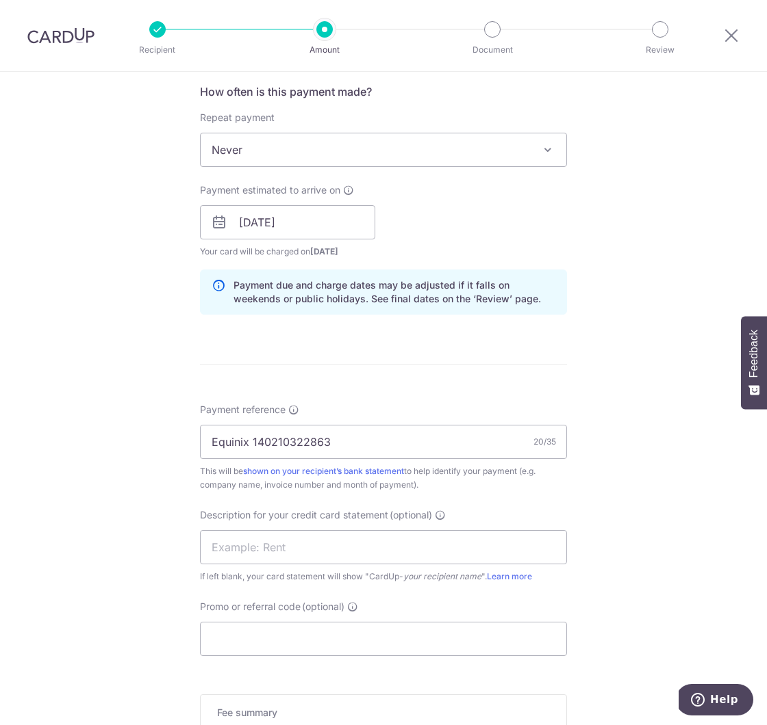
scroll to position [611, 0]
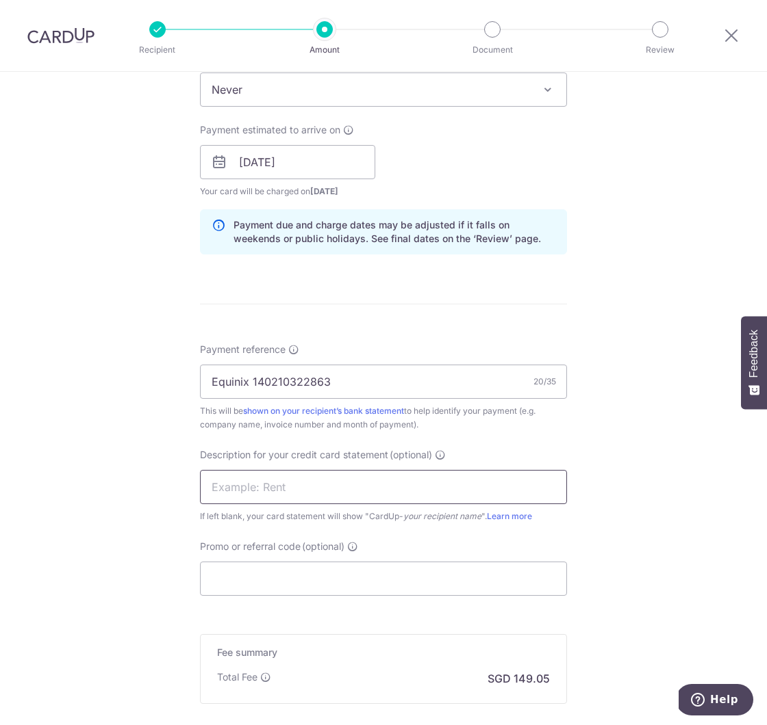
click at [316, 483] on input "text" at bounding box center [383, 487] width 367 height 34
click at [234, 379] on input "Equinix 140210322863" at bounding box center [383, 382] width 367 height 34
click at [285, 489] on input "text" at bounding box center [383, 487] width 367 height 34
paste input "Equinix"
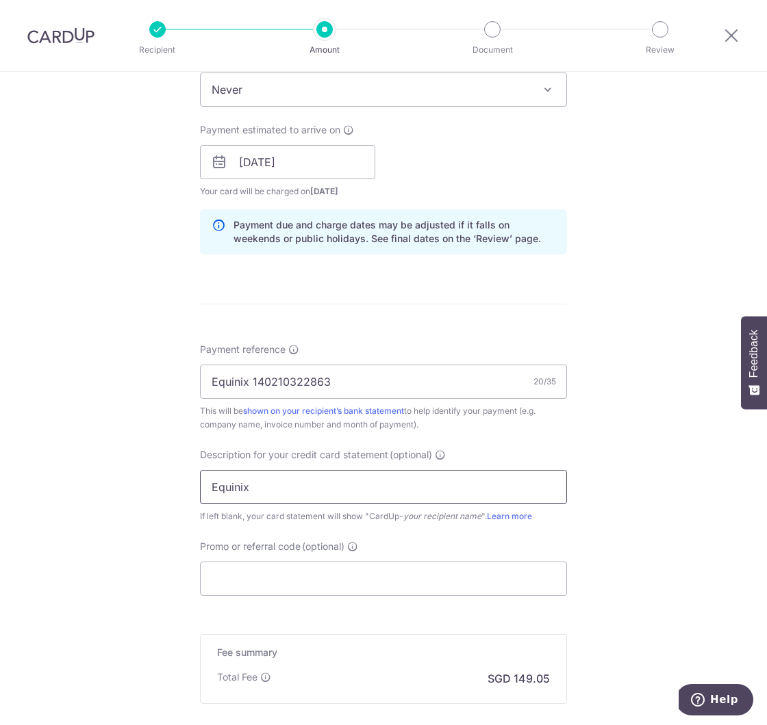
type input "Equinix"
click at [650, 539] on div "Tell us more about your payment Enter payment amount SGD 5,259.46 5259.46 GST (…" at bounding box center [383, 170] width 767 height 1419
click at [246, 581] on input "Promo or referral code (optional)" at bounding box center [383, 579] width 367 height 34
paste input "BOFF185"
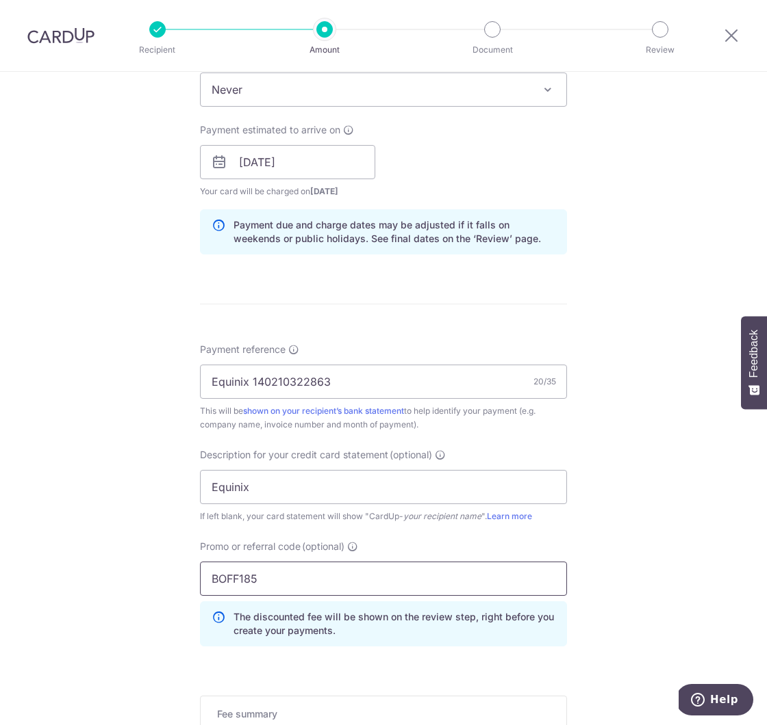
scroll to position [827, 0]
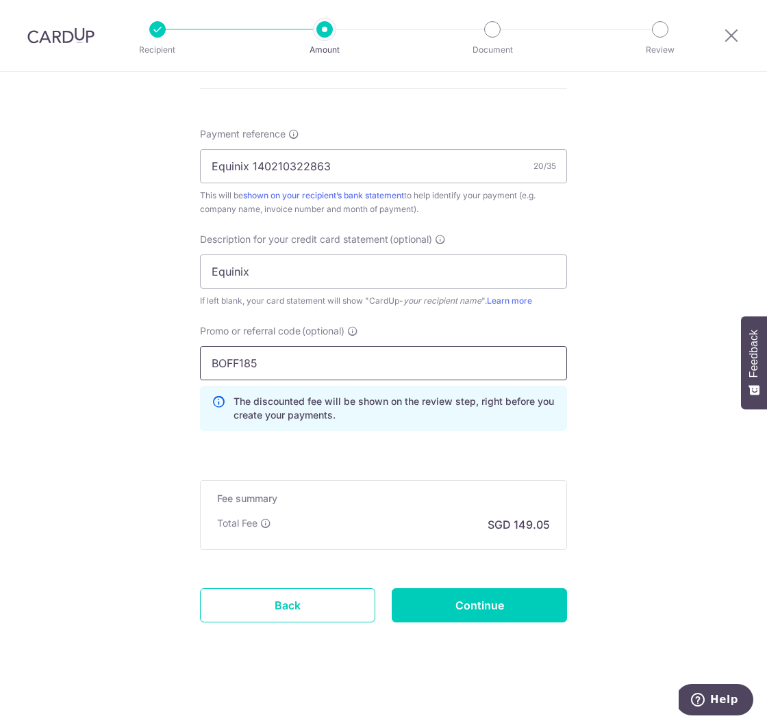
type input "BOFF185"
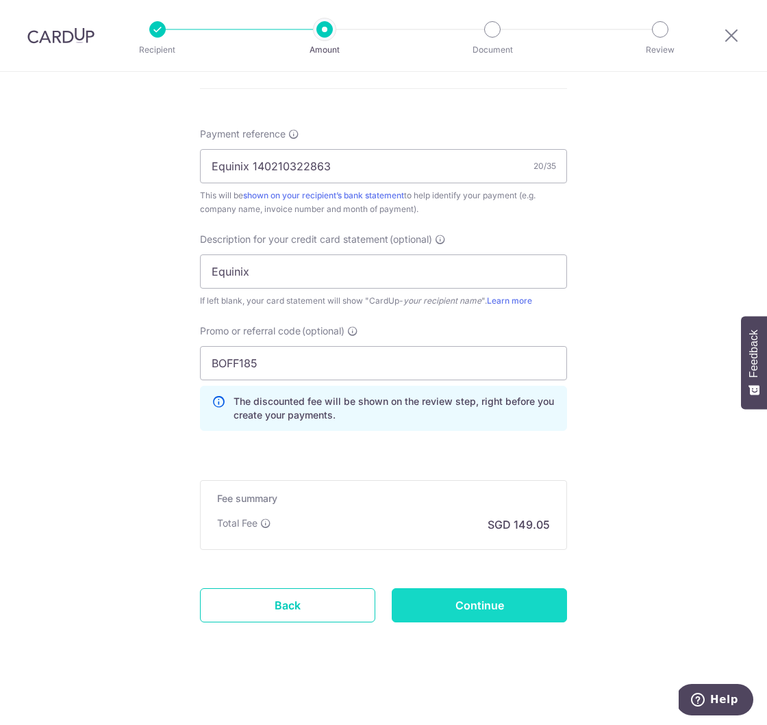
click at [504, 608] on input "Continue" at bounding box center [478, 606] width 175 height 34
type input "Create Schedule"
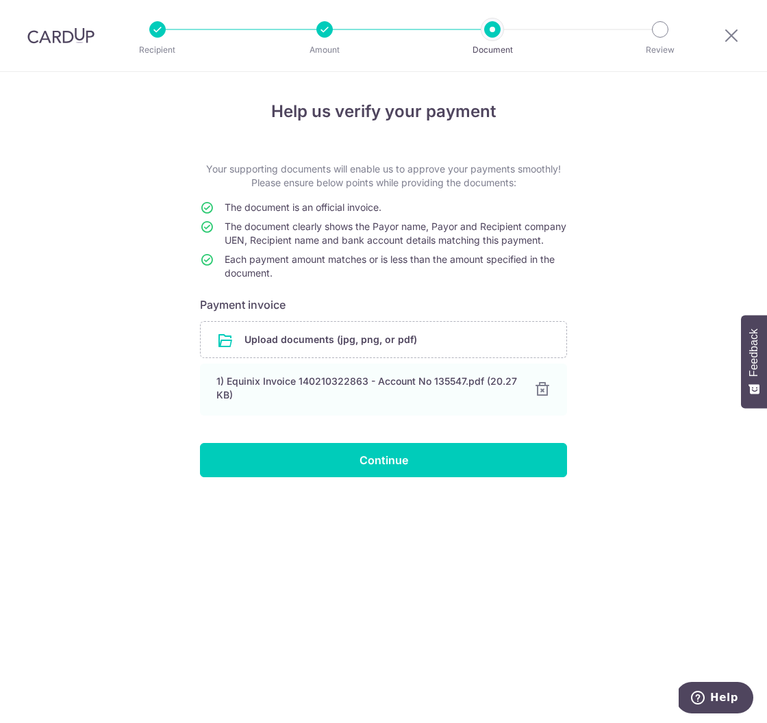
click at [533, 576] on div "Help us verify your payment Your supporting documents will enable us to approve…" at bounding box center [383, 397] width 767 height 651
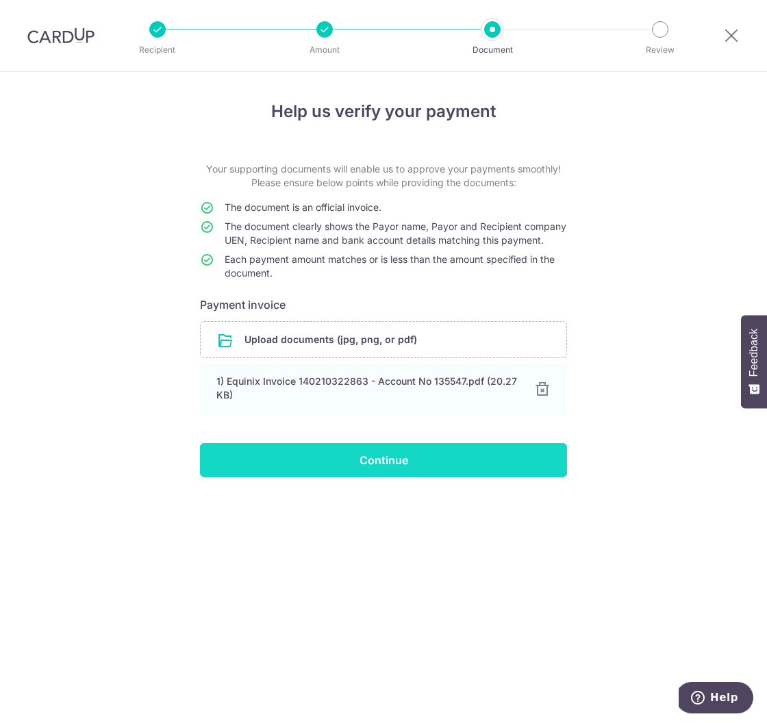
click at [473, 475] on input "Continue" at bounding box center [383, 460] width 367 height 34
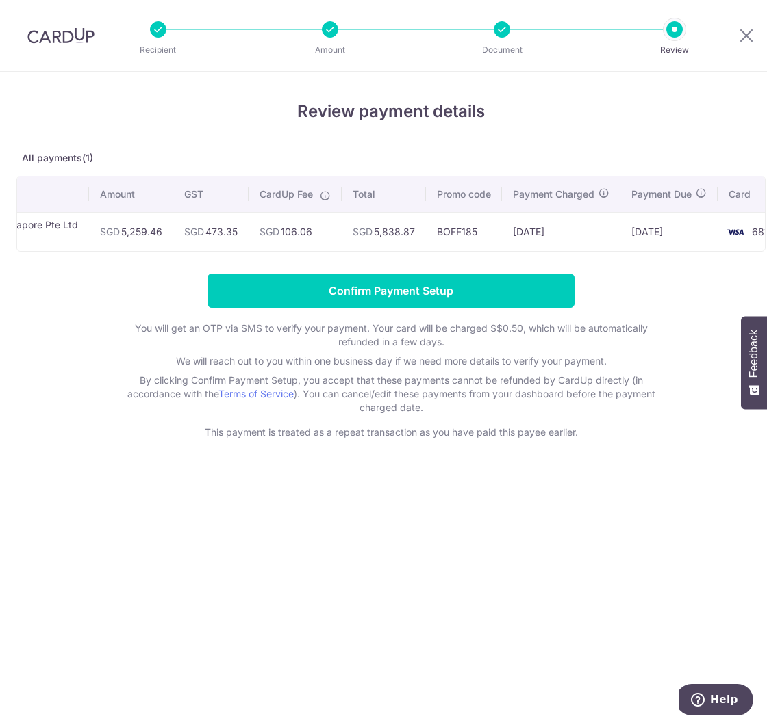
scroll to position [0, 105]
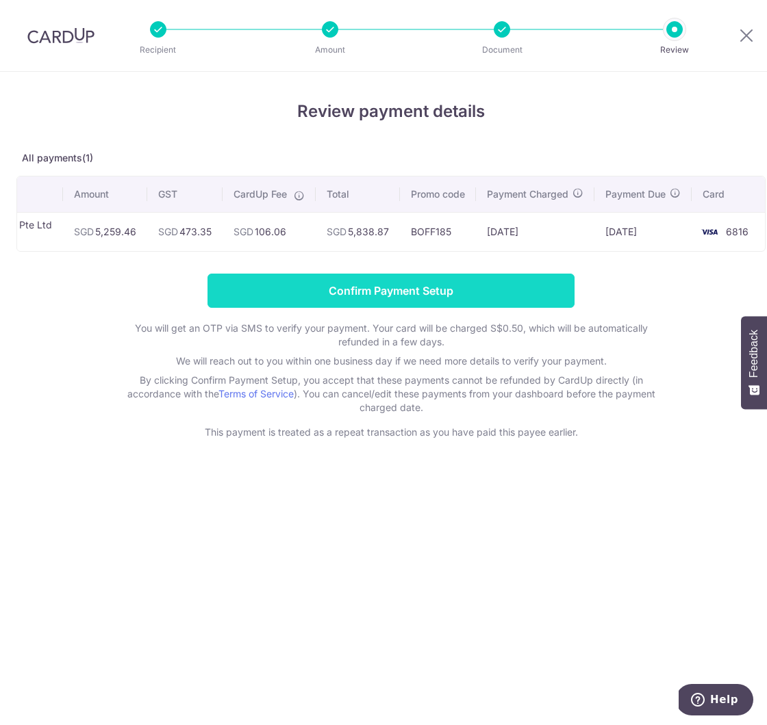
click at [366, 295] on input "Confirm Payment Setup" at bounding box center [390, 291] width 367 height 34
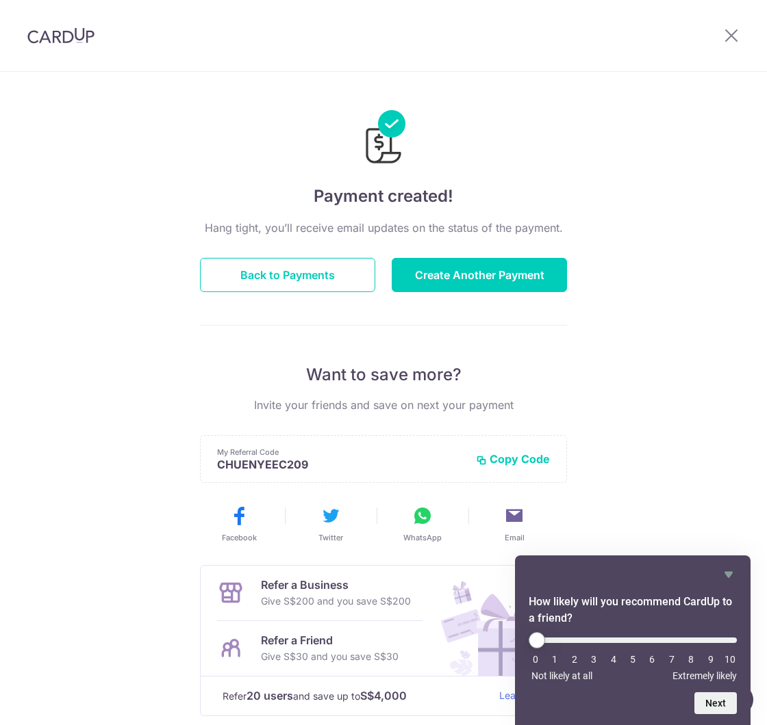
click at [83, 545] on div "Payment created! Hang tight, you’ll receive email updates on the status of the …" at bounding box center [383, 437] width 767 height 731
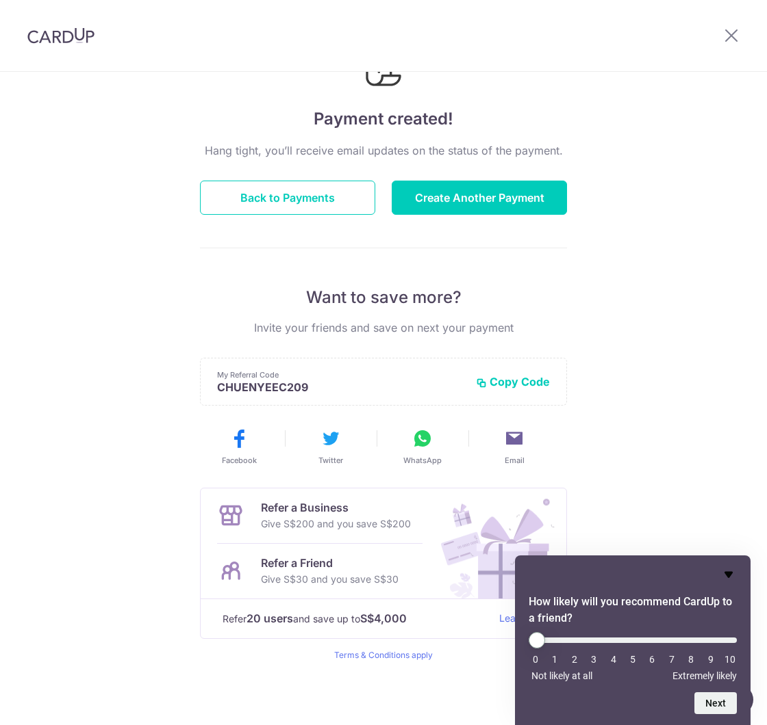
click at [727, 575] on icon "Hide survey" at bounding box center [728, 575] width 8 height 6
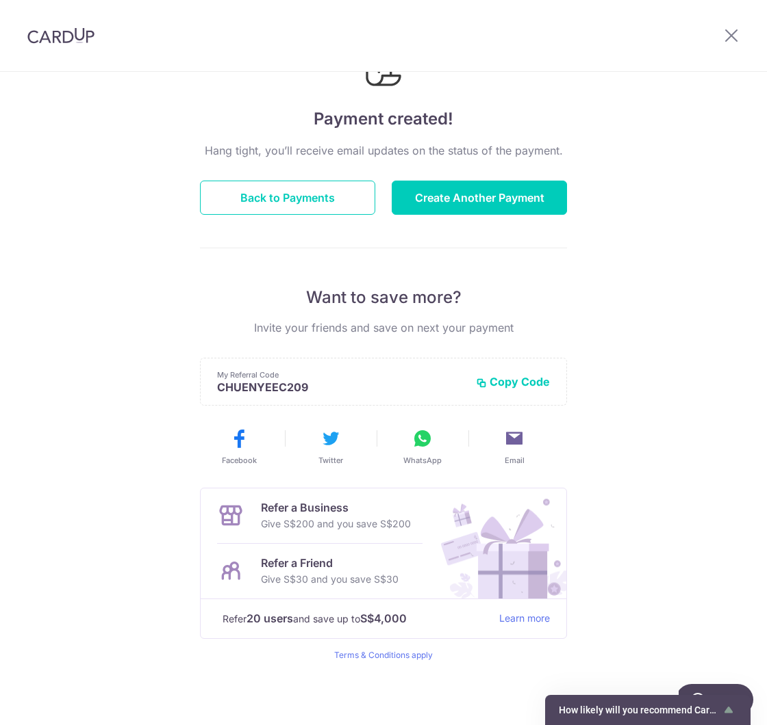
scroll to position [0, 0]
